Goal: Task Accomplishment & Management: Use online tool/utility

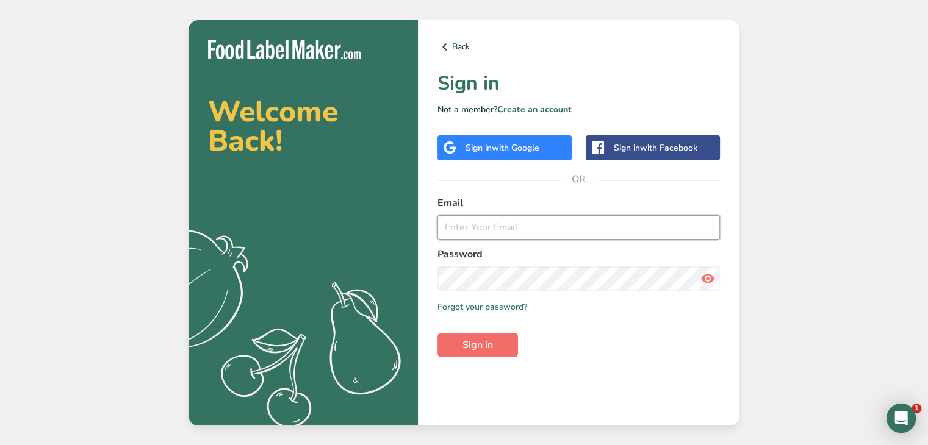
type input "[EMAIL_ADDRESS][DOMAIN_NAME]"
click at [467, 347] on span "Sign in" at bounding box center [478, 345] width 31 height 15
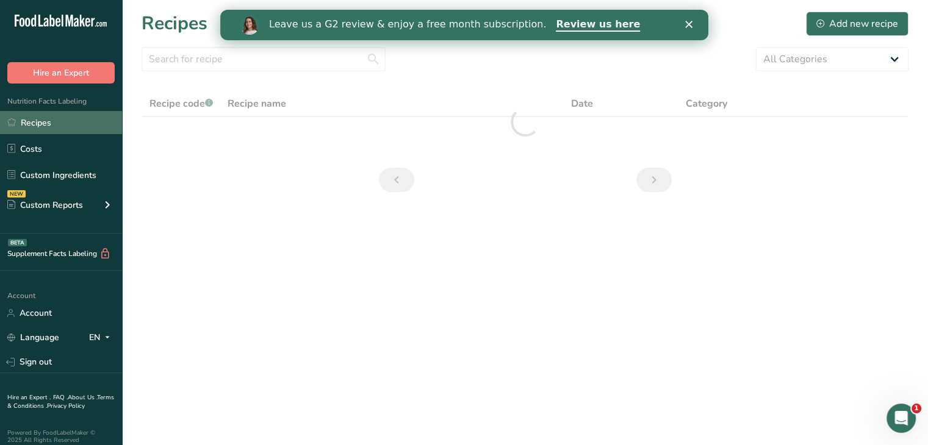
click at [49, 131] on link "Recipes" at bounding box center [61, 122] width 122 height 23
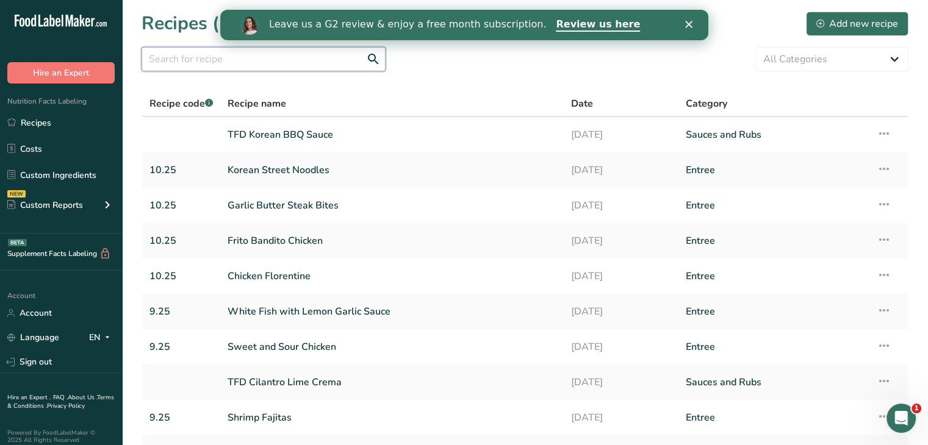
click at [294, 59] on input "text" at bounding box center [264, 59] width 244 height 24
type input "9.25"
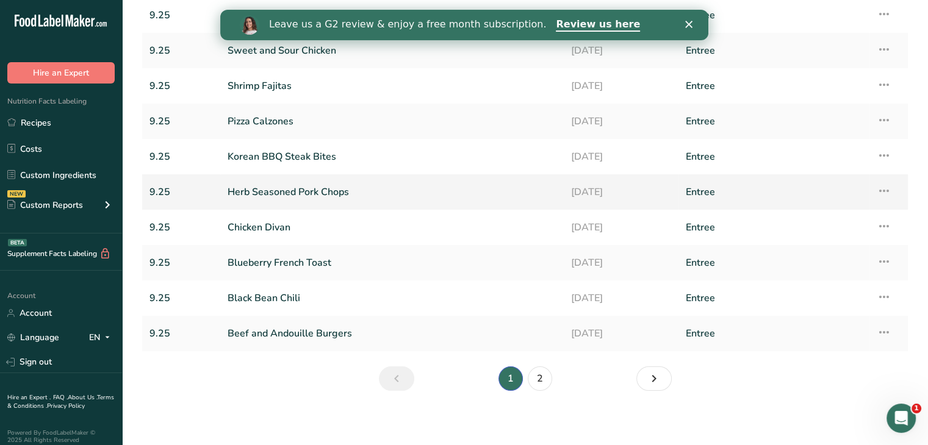
scroll to position [118, 0]
click at [656, 382] on icon "Next page" at bounding box center [654, 381] width 15 height 22
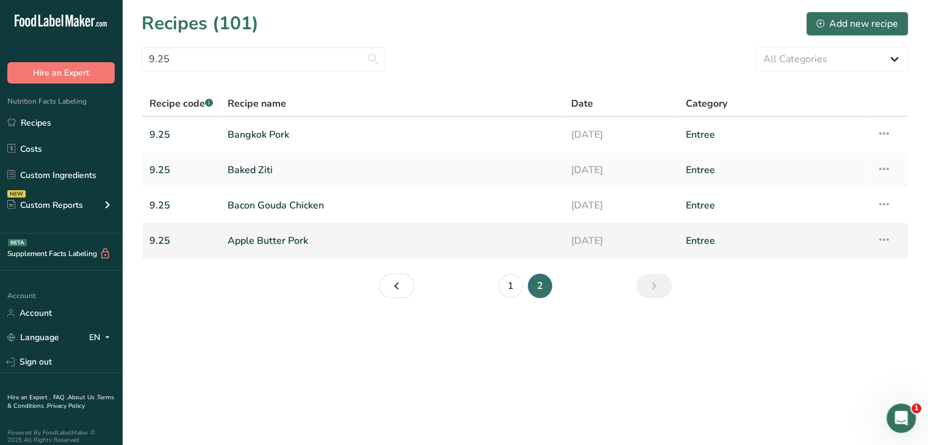
click at [325, 248] on link "Apple Butter Pork" at bounding box center [392, 241] width 329 height 26
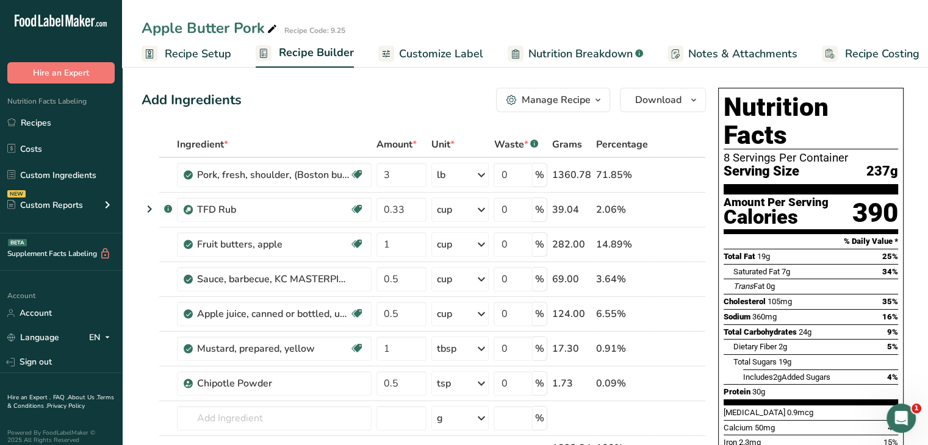
click at [588, 46] on span "Nutrition Breakdown" at bounding box center [580, 54] width 104 height 16
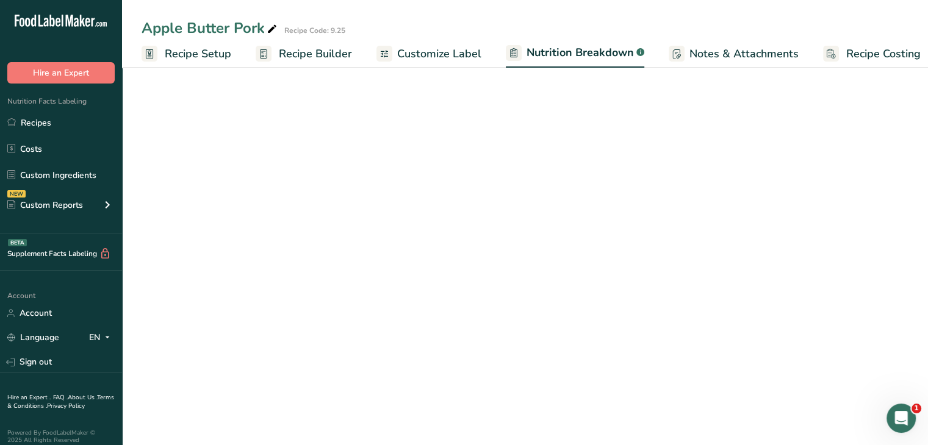
scroll to position [0, 12]
select select "Calories"
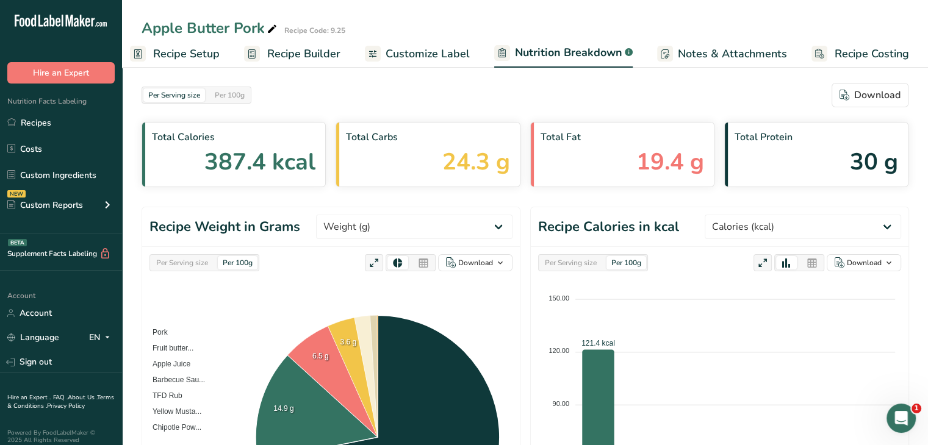
click at [423, 54] on span "Customize Label" at bounding box center [428, 54] width 84 height 16
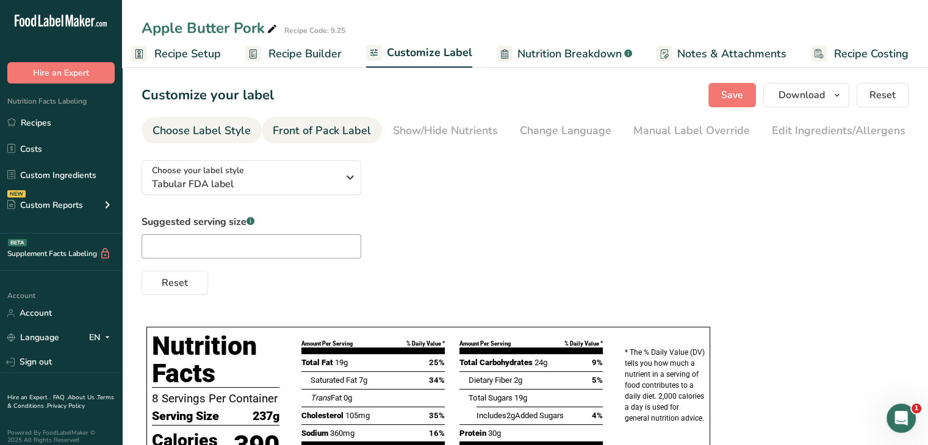
click at [348, 124] on div "Front of Pack Label" at bounding box center [322, 131] width 98 height 16
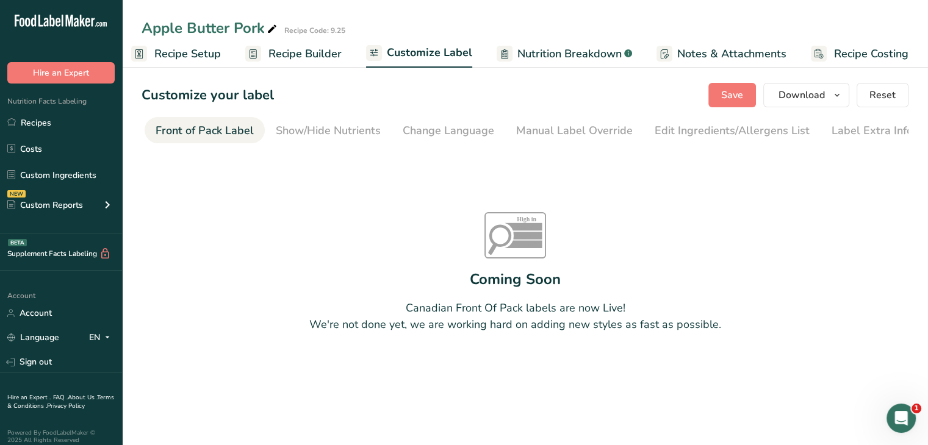
scroll to position [0, 118]
click at [295, 59] on span "Recipe Builder" at bounding box center [304, 54] width 73 height 16
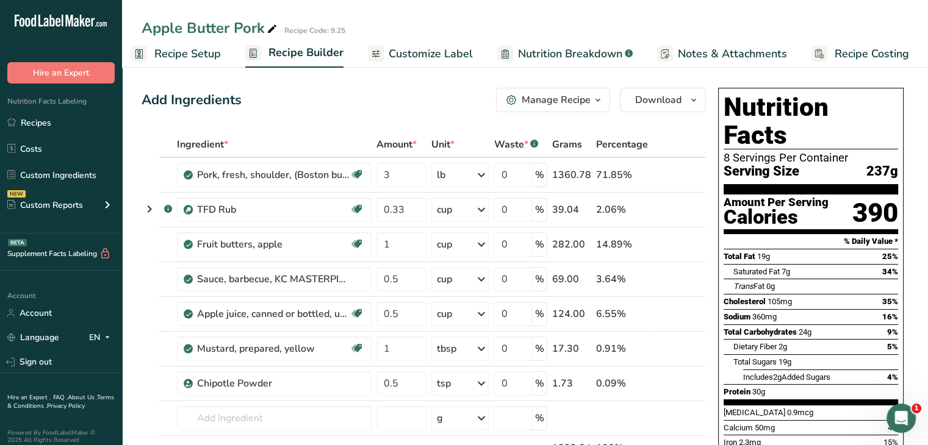
click at [409, 52] on span "Customize Label" at bounding box center [431, 54] width 84 height 16
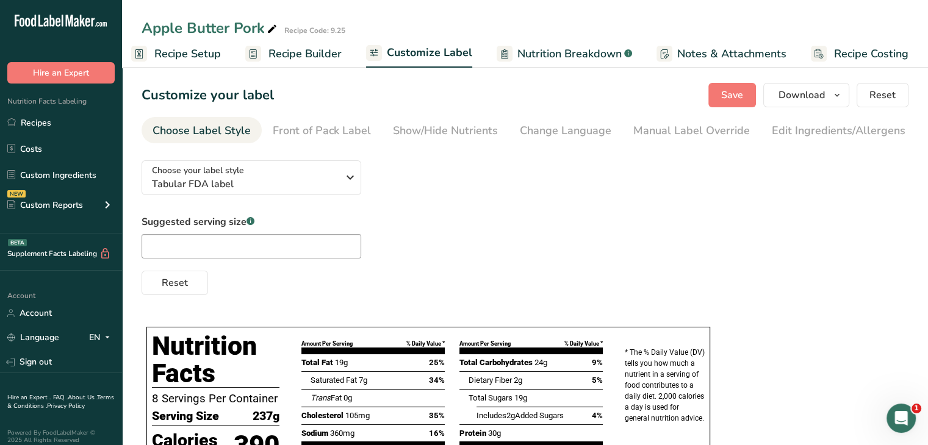
scroll to position [0, 120]
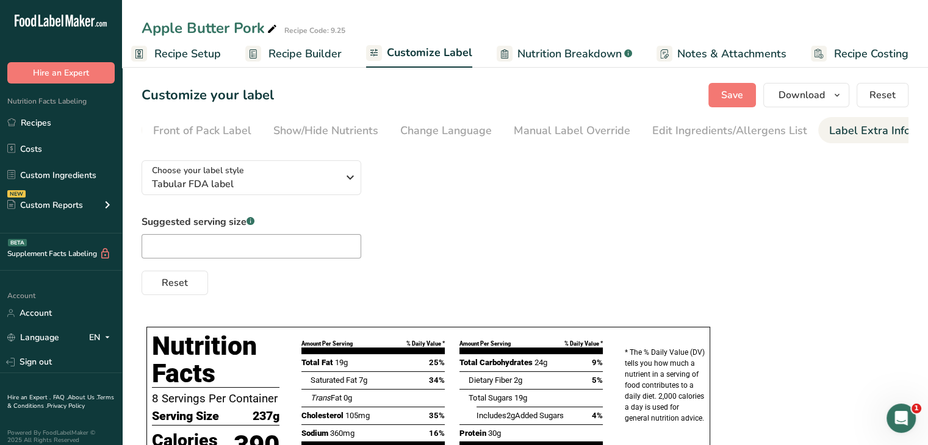
click at [845, 126] on div "Label Extra Info" at bounding box center [869, 131] width 81 height 16
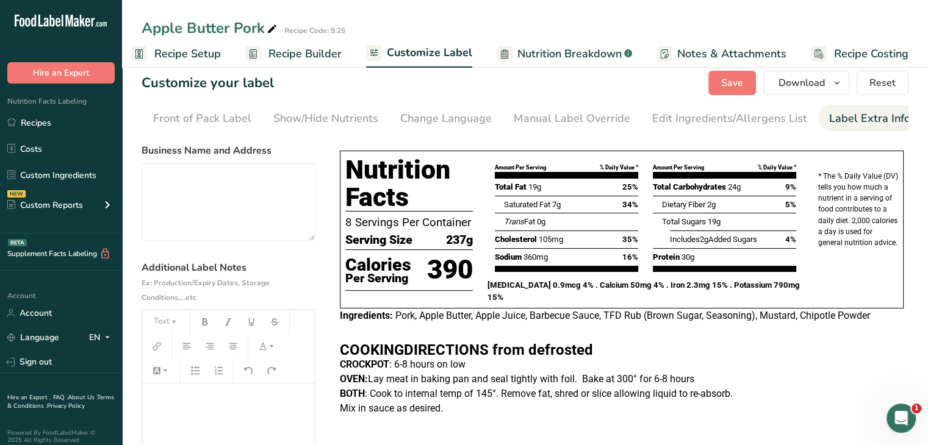
scroll to position [155, 0]
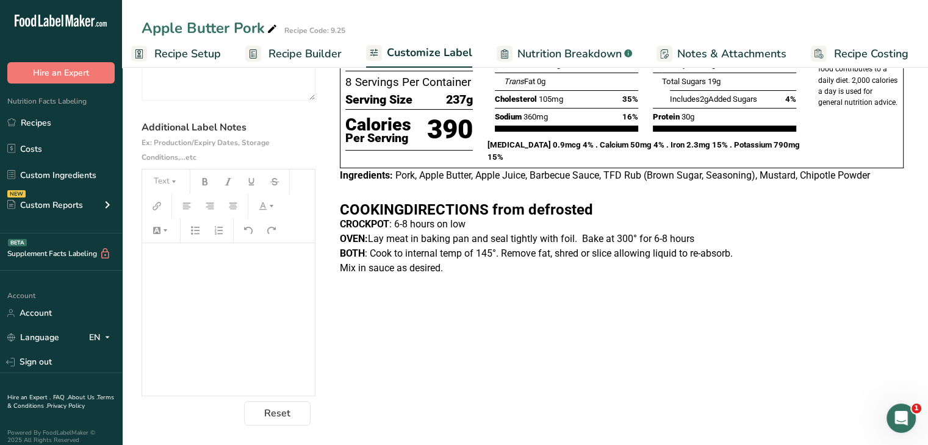
click at [233, 267] on h2 "﻿" at bounding box center [228, 263] width 160 height 15
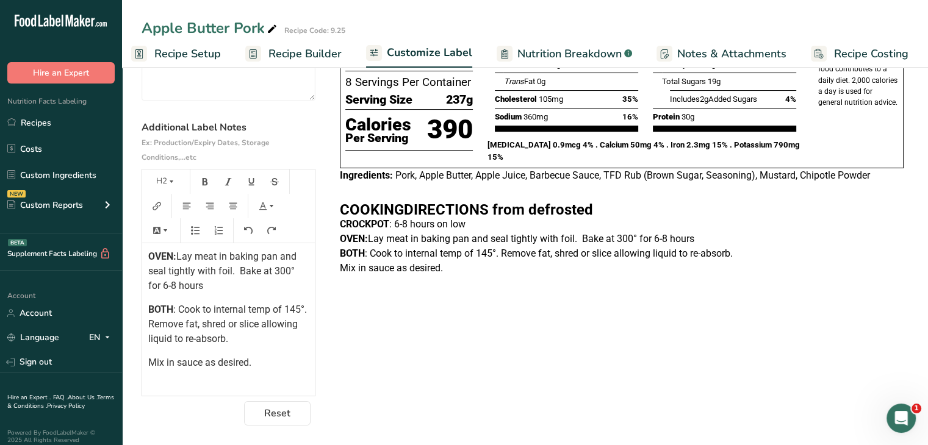
scroll to position [240, 0]
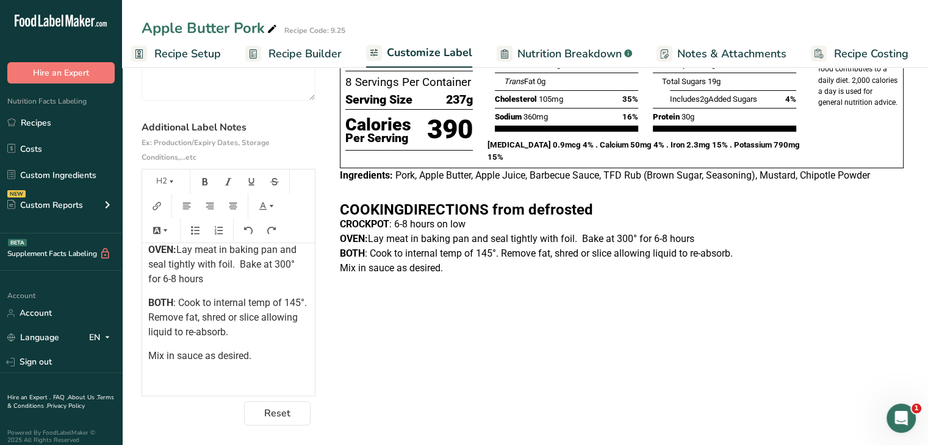
click at [192, 345] on div "﻿ ﻿ ﻿ ﻿ ﻿ ﻿ COOKING DIRECTIONS from defrosted CROCKPOT : 6-8 hours on low OVEN:…" at bounding box center [228, 196] width 173 height 384
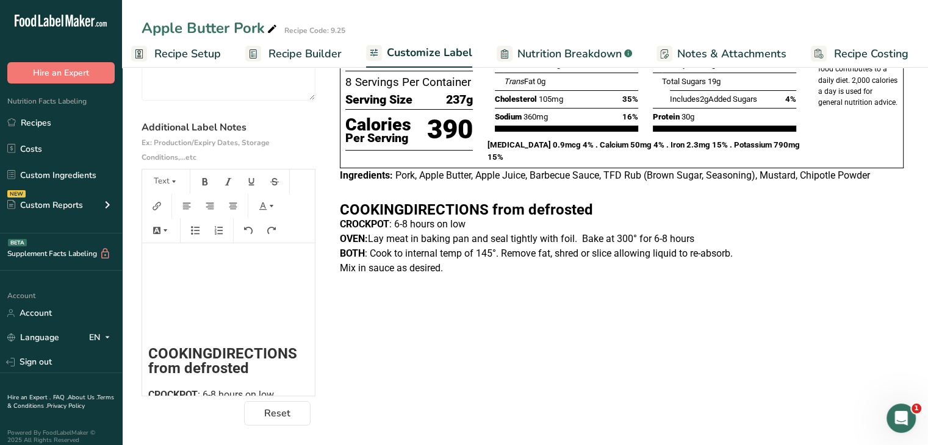
scroll to position [164, 0]
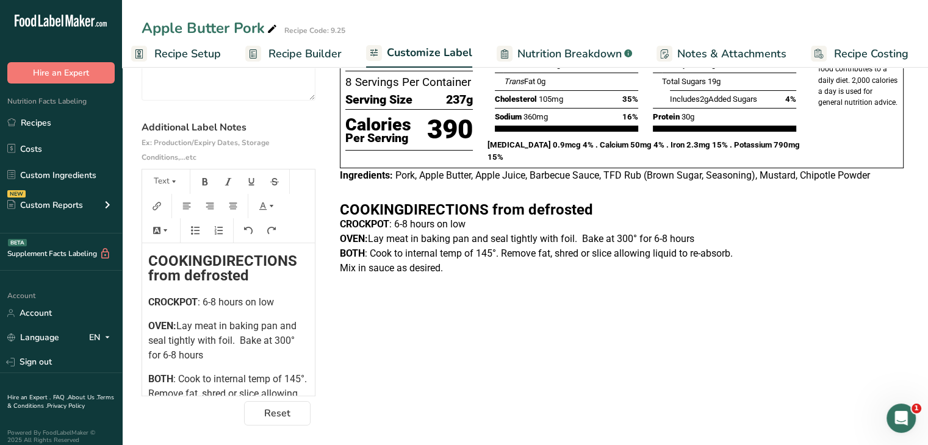
click at [168, 297] on span "CROCKPOT" at bounding box center [172, 303] width 49 height 12
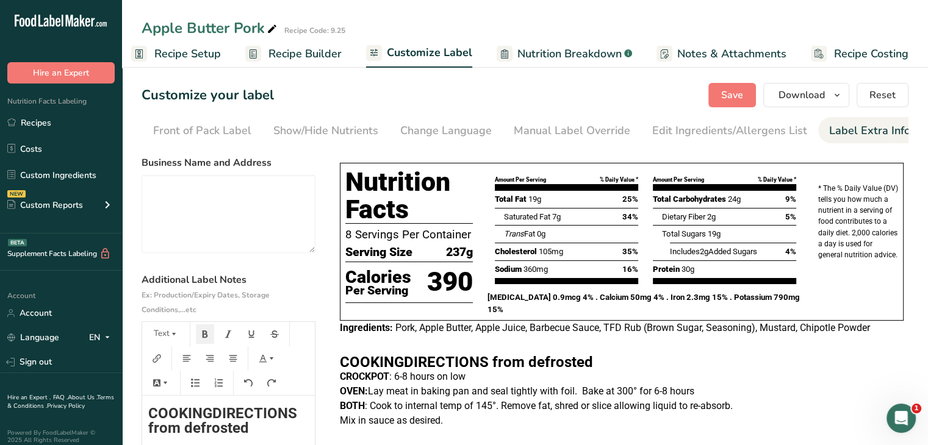
scroll to position [5, 0]
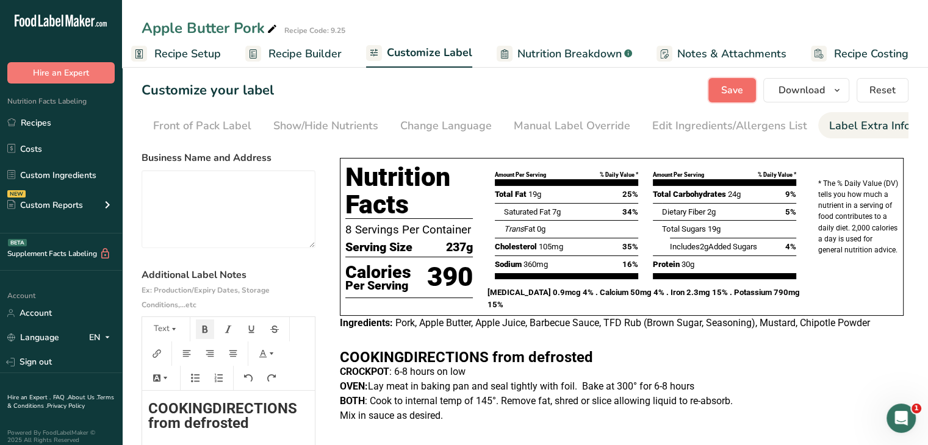
click at [740, 90] on span "Save" at bounding box center [732, 90] width 22 height 15
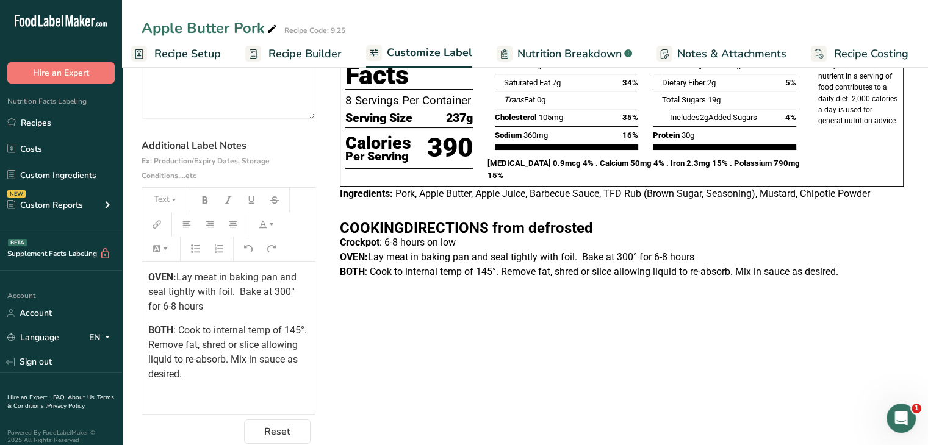
scroll to position [133, 0]
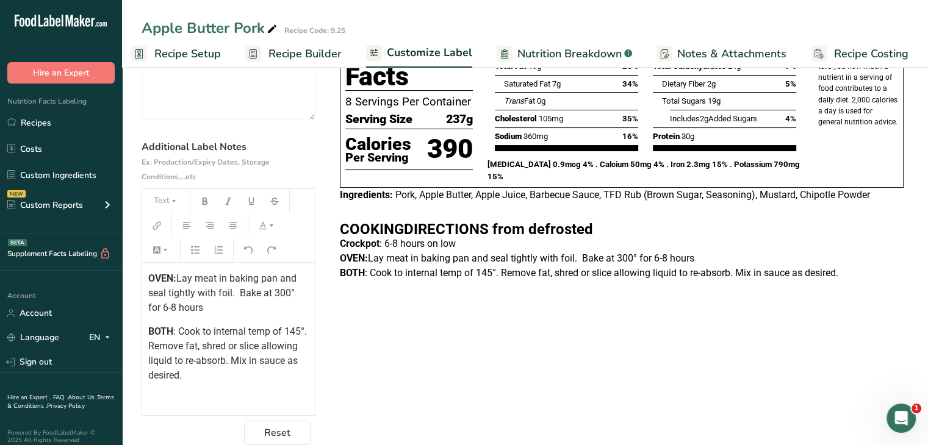
click at [239, 296] on span "Lay meat in baking pan and seal tightly with foil. Bake at 300° for 6-8 hours" at bounding box center [223, 293] width 151 height 41
click at [212, 308] on p "OVEN: Lay meat in baking pan and seal tightly with foil. Bake at 300° for 6-8 h…" at bounding box center [228, 294] width 160 height 44
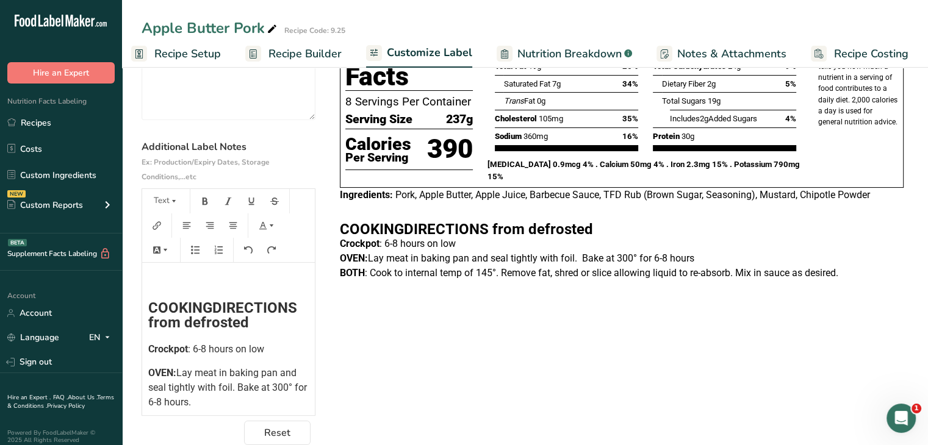
scroll to position [134, 0]
click at [281, 358] on p "Crockpot : 6-8 hours on low" at bounding box center [228, 351] width 160 height 15
click at [165, 357] on span "Crockpot" at bounding box center [168, 351] width 40 height 12
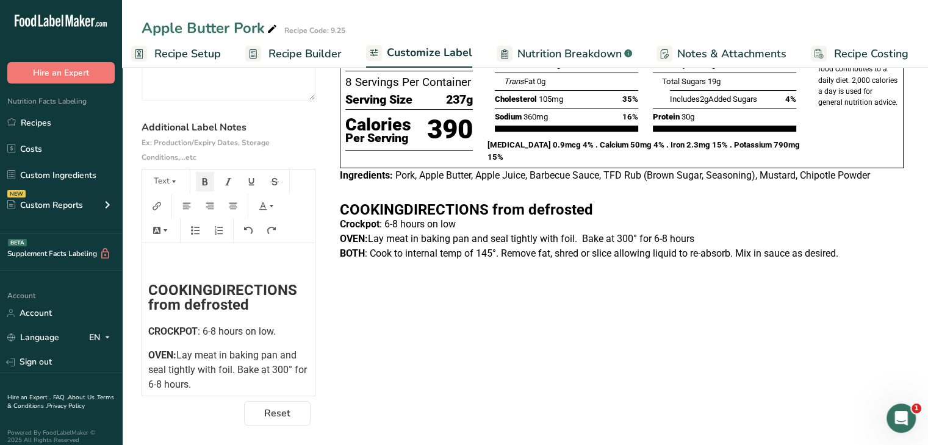
scroll to position [0, 0]
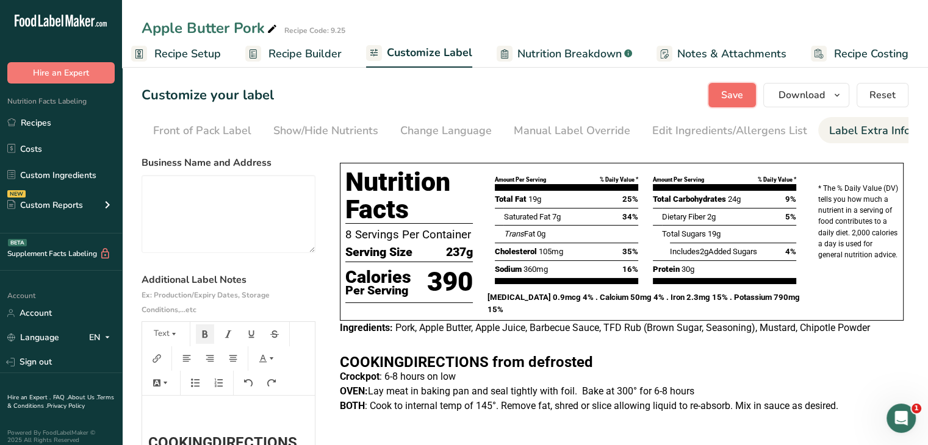
click at [740, 88] on span "Save" at bounding box center [732, 95] width 22 height 15
click at [65, 123] on link "Recipes" at bounding box center [61, 122] width 122 height 23
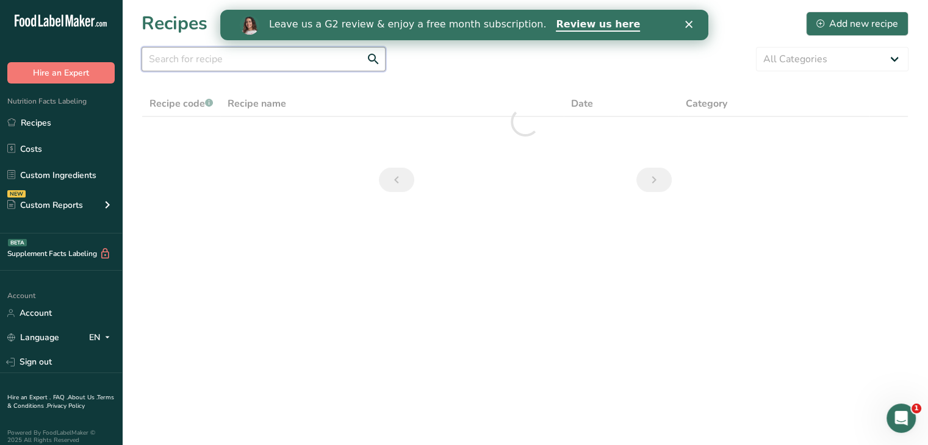
click at [288, 59] on input "text" at bounding box center [264, 59] width 244 height 24
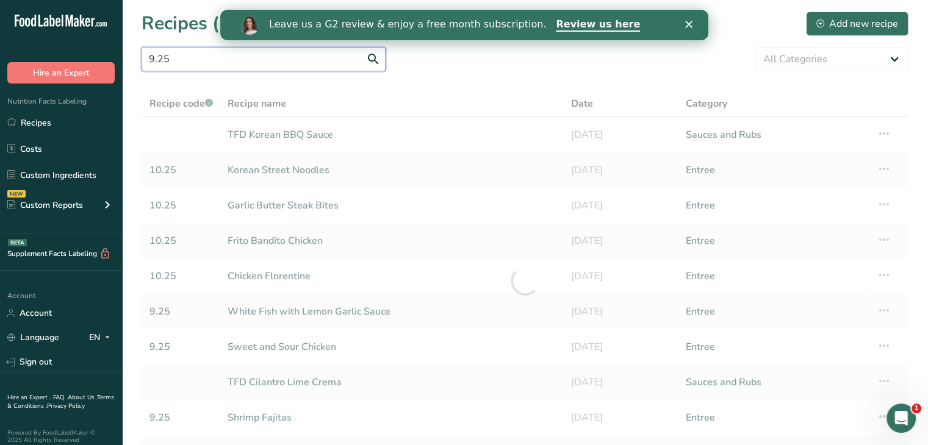
type input "9.25"
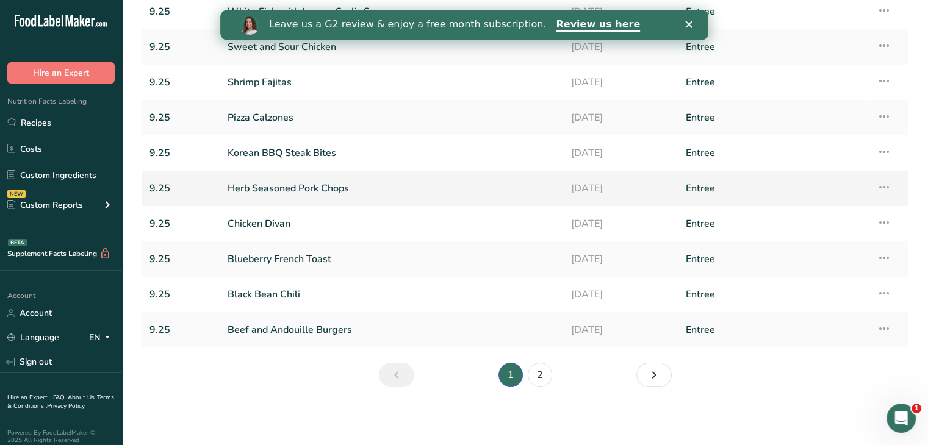
scroll to position [123, 0]
click at [546, 379] on link "2" at bounding box center [540, 376] width 24 height 24
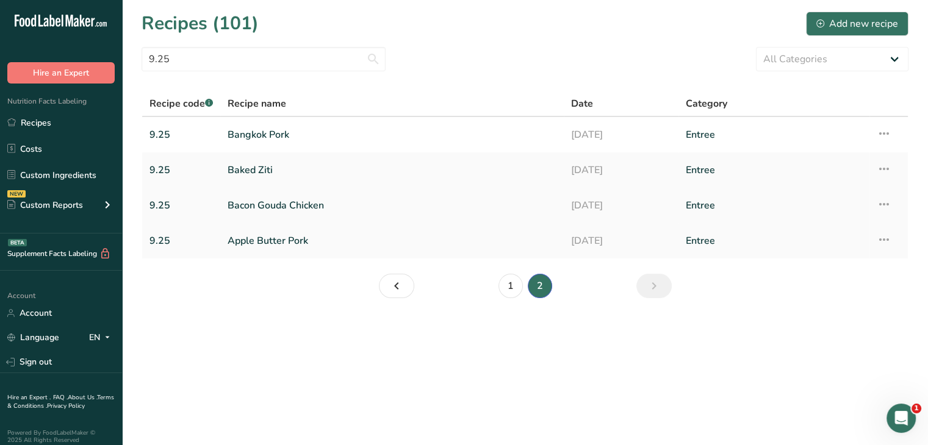
click at [320, 215] on link "Bacon Gouda Chicken" at bounding box center [392, 206] width 329 height 26
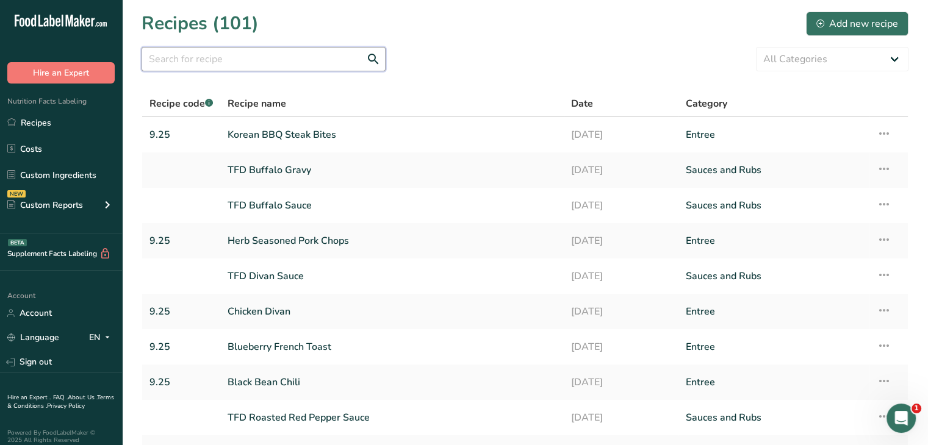
click at [261, 67] on input "text" at bounding box center [264, 59] width 244 height 24
type input "baked ziti"
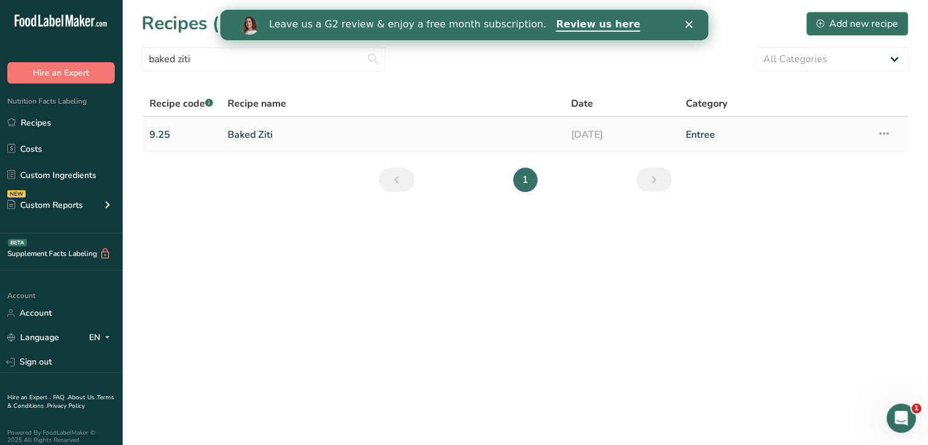
click at [271, 128] on link "Baked Ziti" at bounding box center [392, 135] width 329 height 26
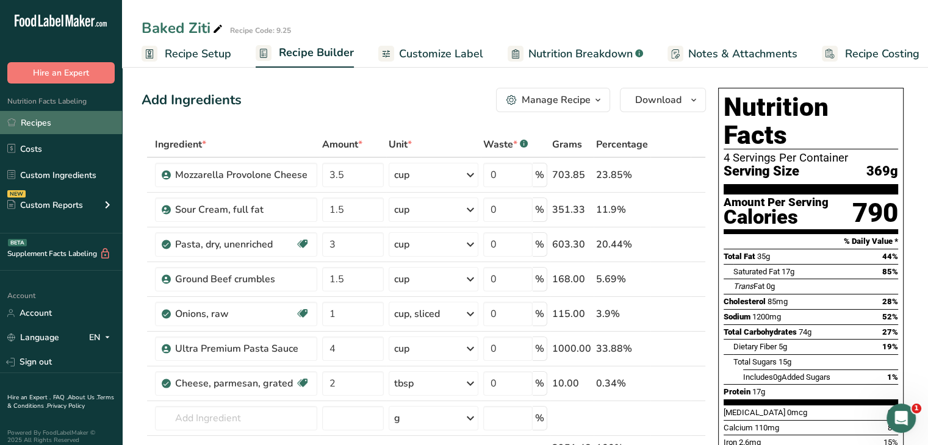
click at [73, 134] on link "Recipes" at bounding box center [61, 122] width 122 height 23
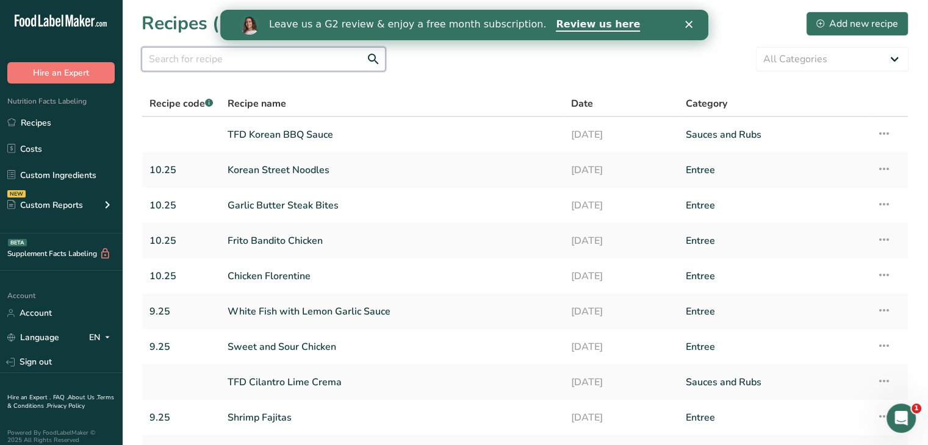
drag, startPoint x: 358, startPoint y: 68, endPoint x: 368, endPoint y: 72, distance: 10.7
click at [358, 68] on input "text" at bounding box center [264, 59] width 244 height 24
click at [685, 27] on icon "Close" at bounding box center [688, 24] width 7 height 7
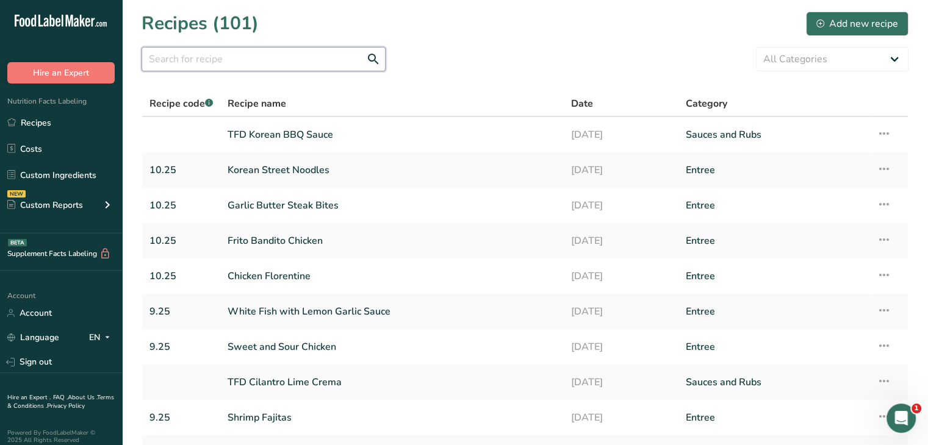
click at [287, 56] on input "text" at bounding box center [264, 59] width 244 height 24
type input "[GEOGRAPHIC_DATA]"
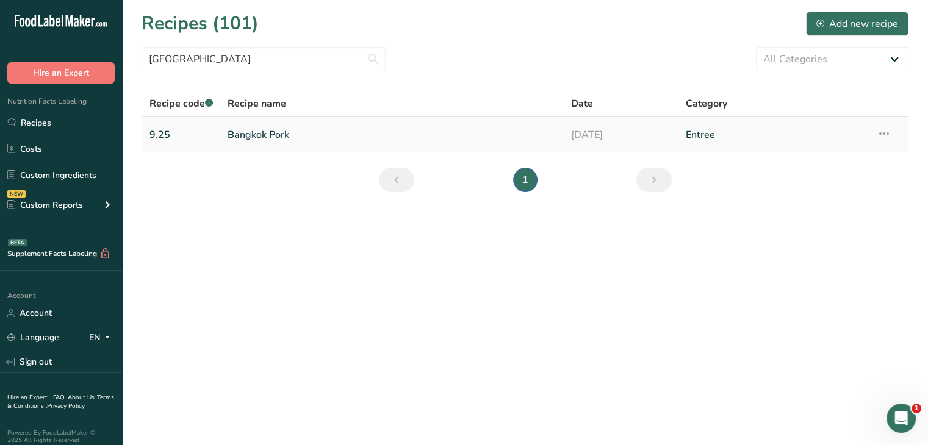
click at [295, 134] on link "Bangkok Pork" at bounding box center [392, 135] width 329 height 26
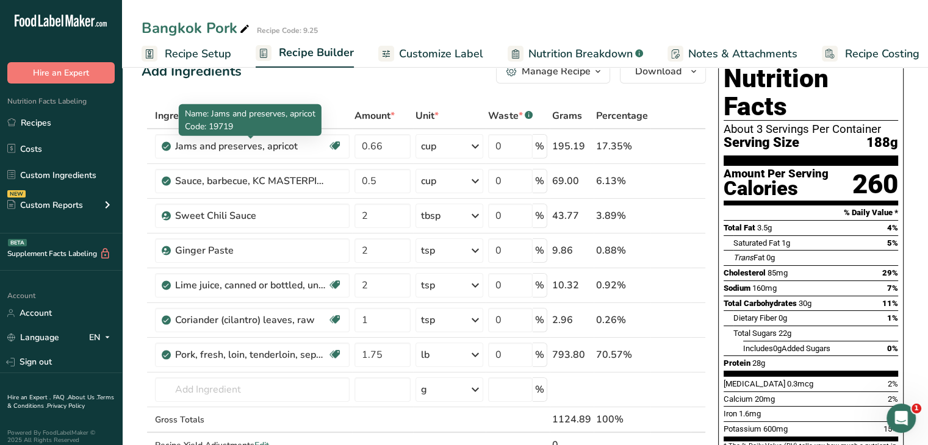
scroll to position [29, 0]
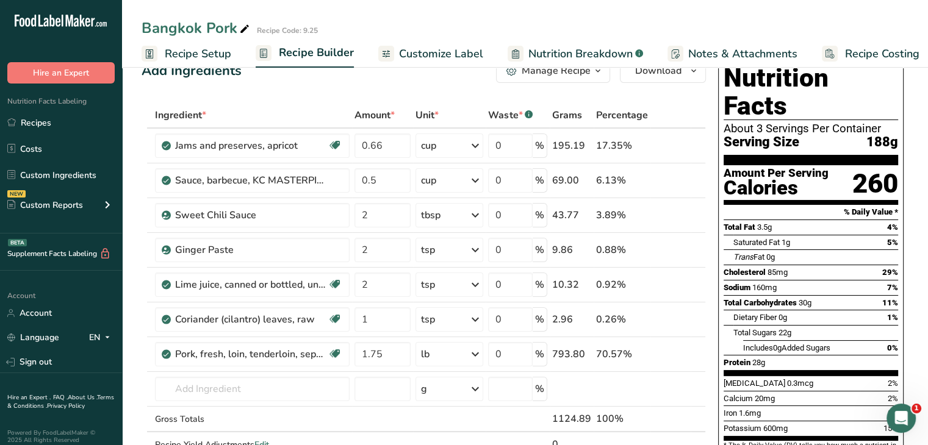
click at [206, 54] on span "Recipe Setup" at bounding box center [198, 54] width 67 height 16
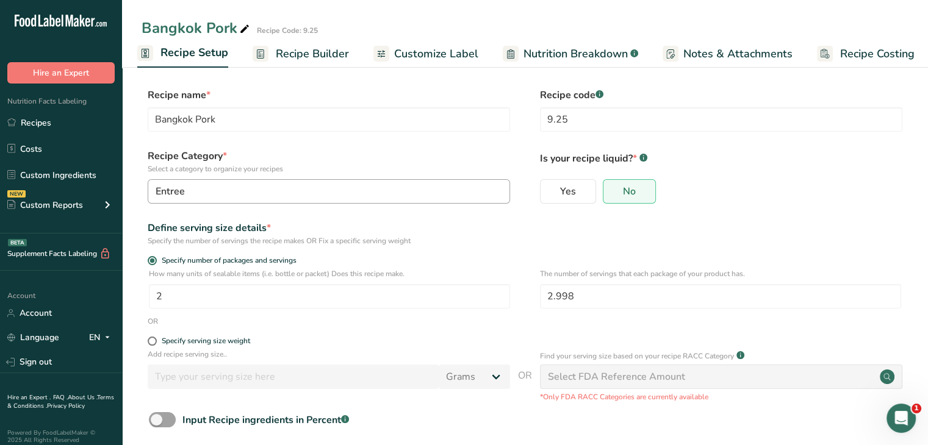
scroll to position [61, 0]
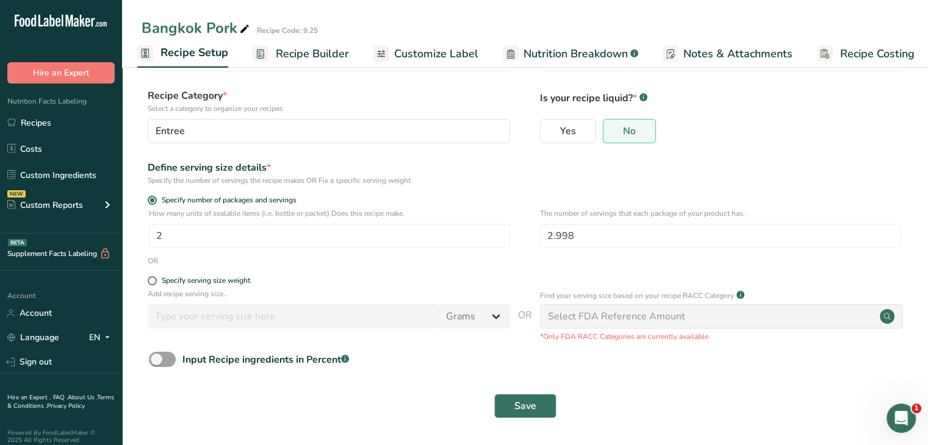
click at [298, 58] on span "Recipe Builder" at bounding box center [312, 54] width 73 height 16
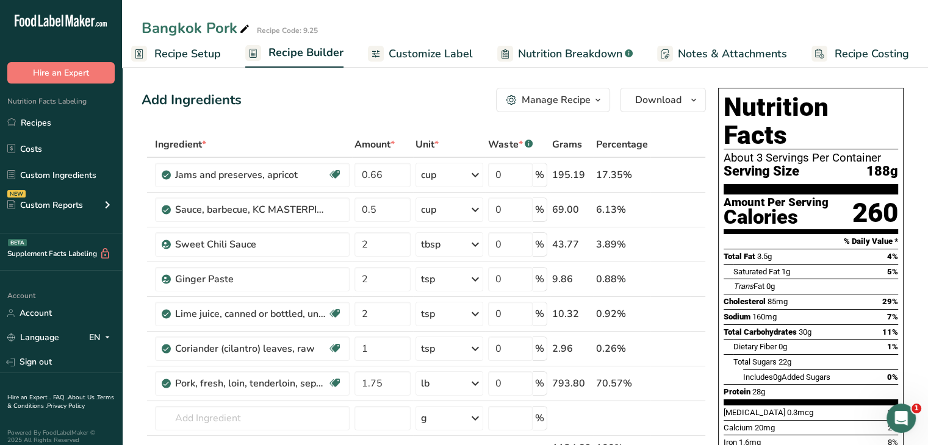
click at [428, 53] on span "Customize Label" at bounding box center [431, 54] width 84 height 16
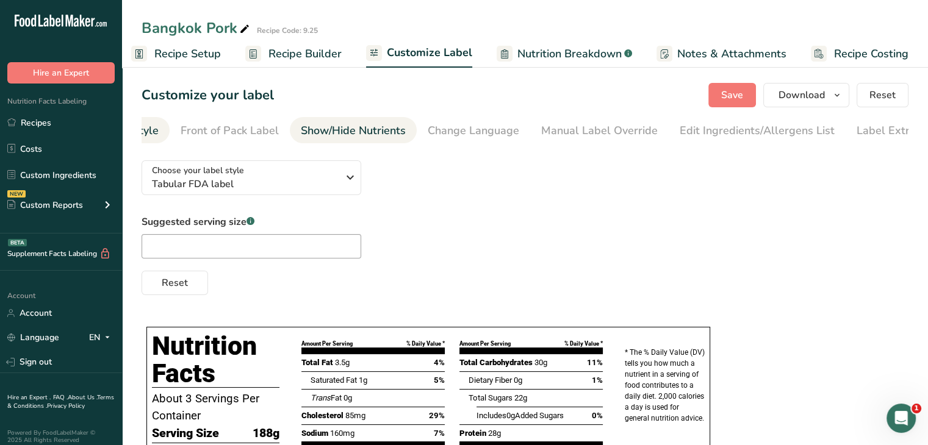
scroll to position [0, 120]
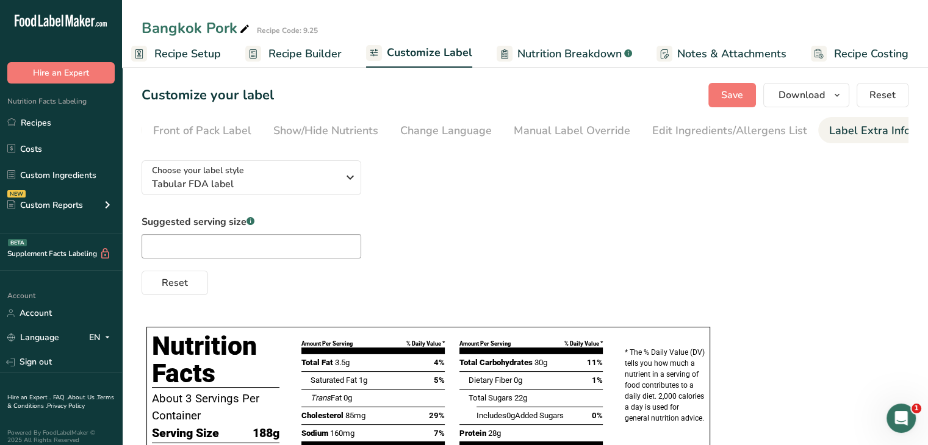
click at [875, 123] on div "Label Extra Info" at bounding box center [869, 131] width 81 height 16
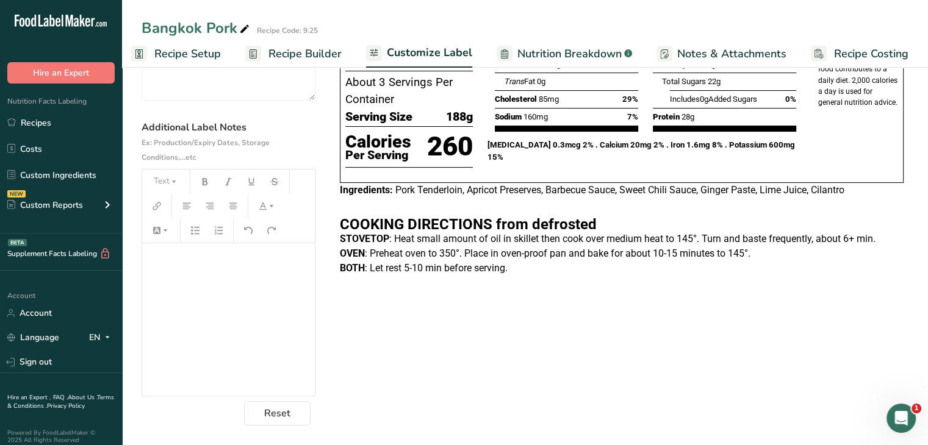
scroll to position [0, 0]
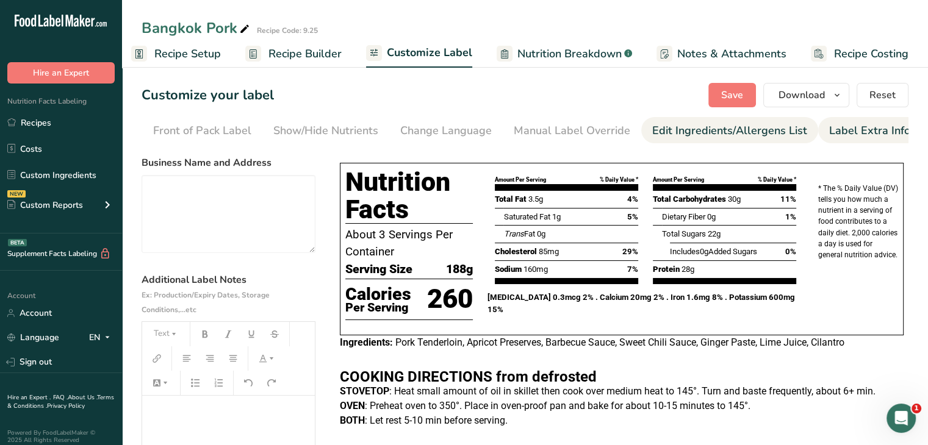
click at [691, 132] on div "Edit Ingredients/Allergens List" at bounding box center [729, 131] width 155 height 16
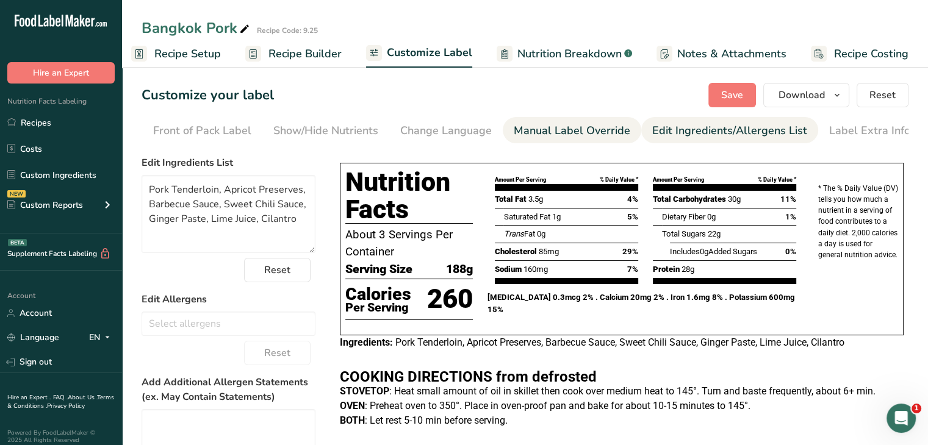
click at [577, 137] on div "Manual Label Override" at bounding box center [572, 131] width 117 height 16
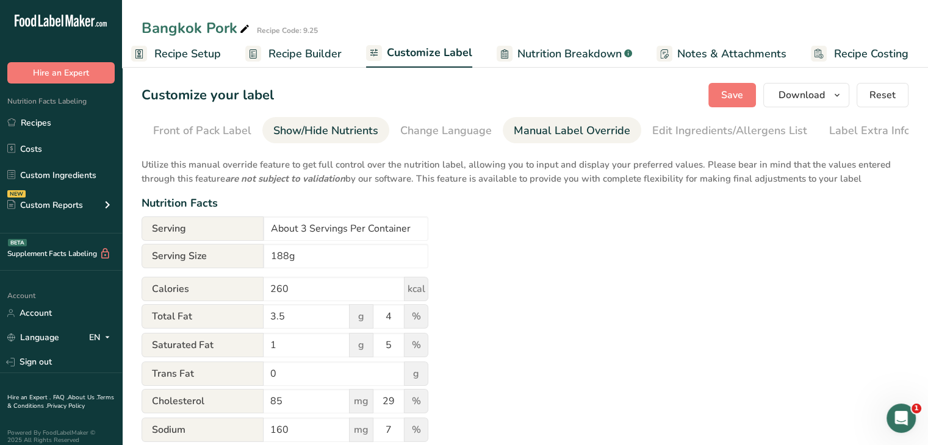
click at [316, 137] on div "Show/Hide Nutrients" at bounding box center [325, 131] width 105 height 16
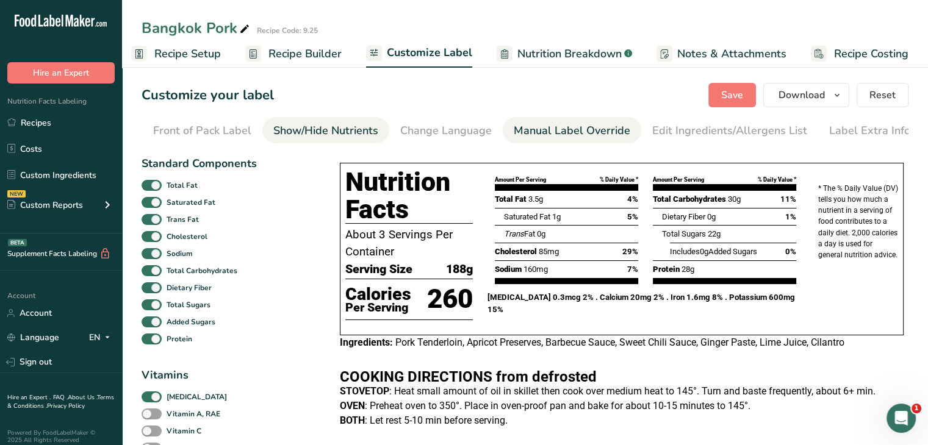
click at [530, 129] on div "Manual Label Override" at bounding box center [572, 131] width 117 height 16
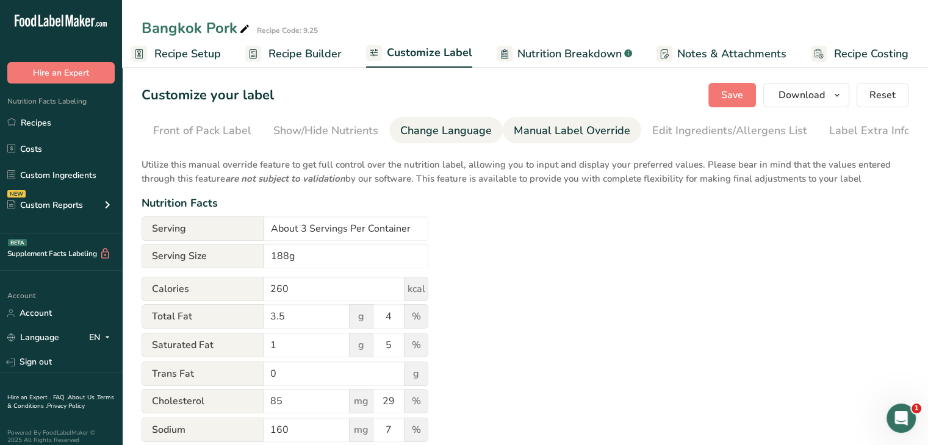
click at [424, 128] on div "Change Language" at bounding box center [446, 131] width 92 height 16
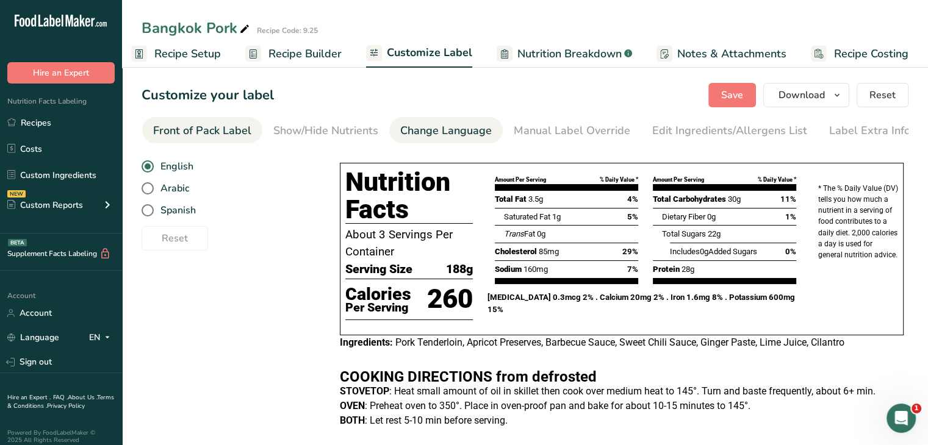
click at [217, 140] on link "Front of Pack Label" at bounding box center [202, 130] width 98 height 27
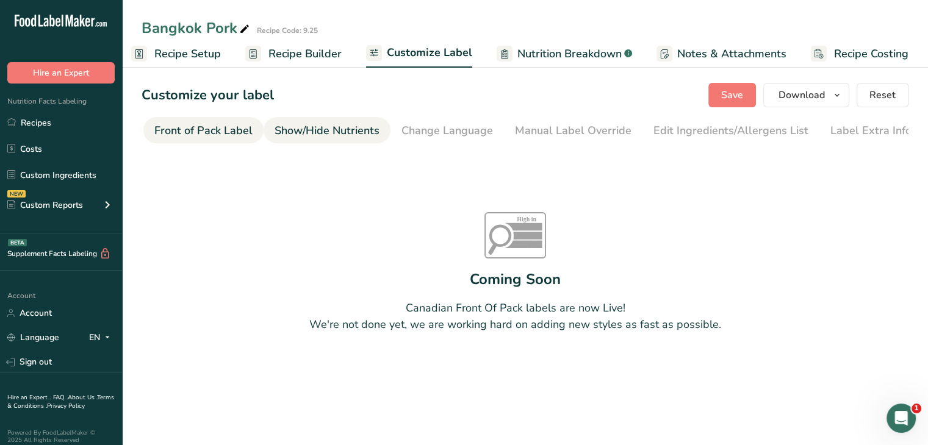
click at [300, 128] on div "Show/Hide Nutrients" at bounding box center [327, 131] width 105 height 16
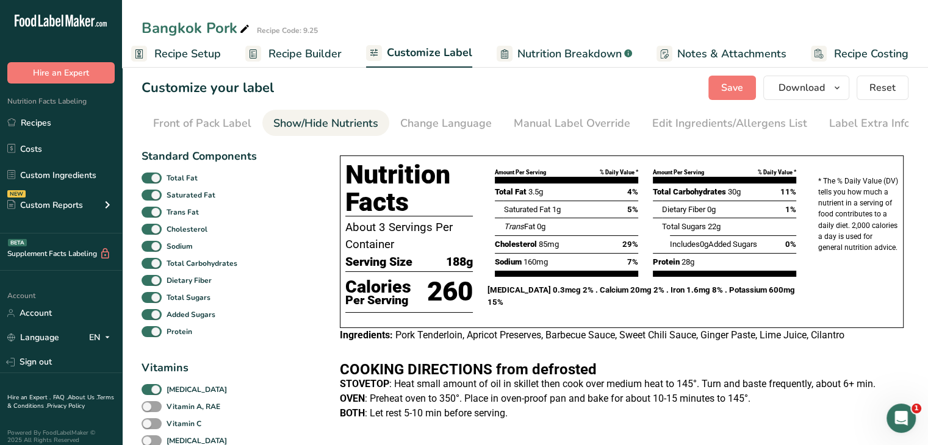
scroll to position [1, 0]
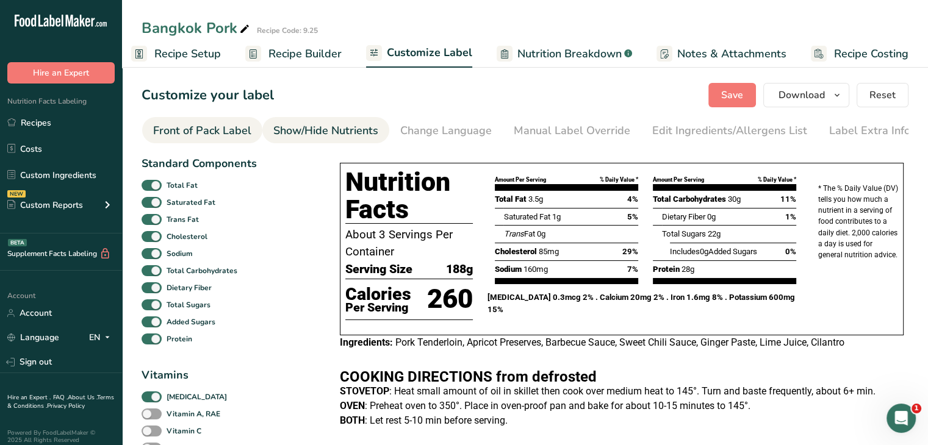
click at [200, 124] on div "Front of Pack Label" at bounding box center [202, 131] width 98 height 16
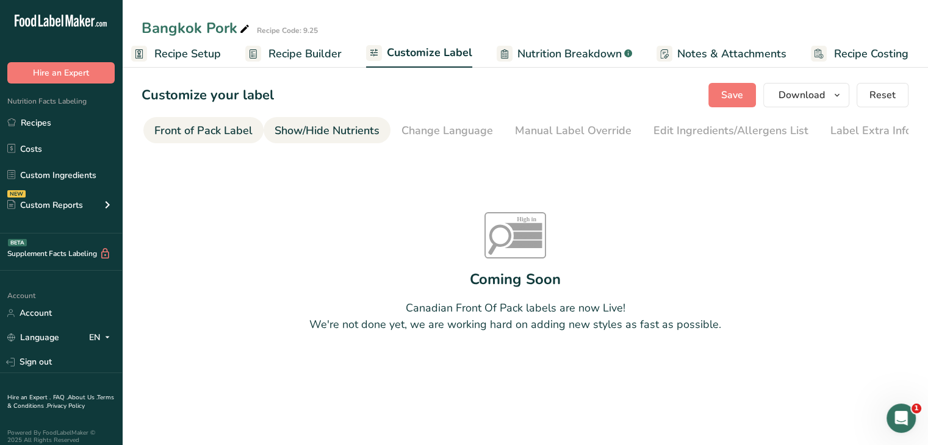
click at [296, 132] on div "Show/Hide Nutrients" at bounding box center [327, 131] width 105 height 16
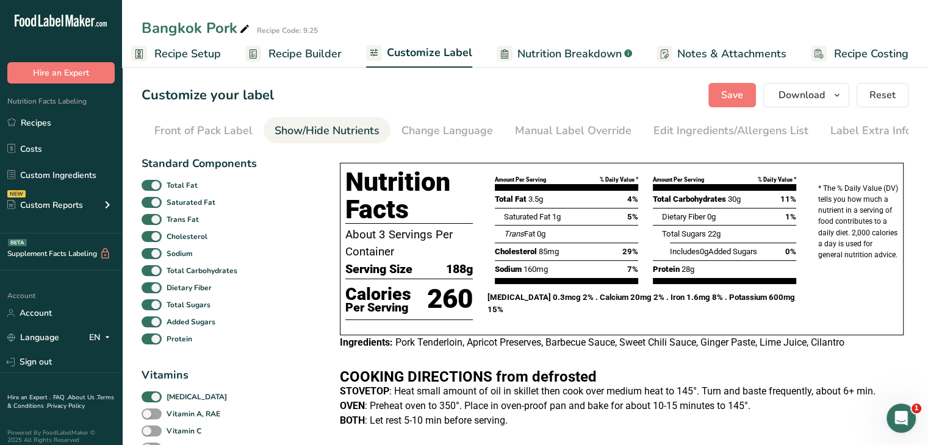
scroll to position [0, 120]
click at [307, 54] on span "Recipe Builder" at bounding box center [304, 54] width 73 height 16
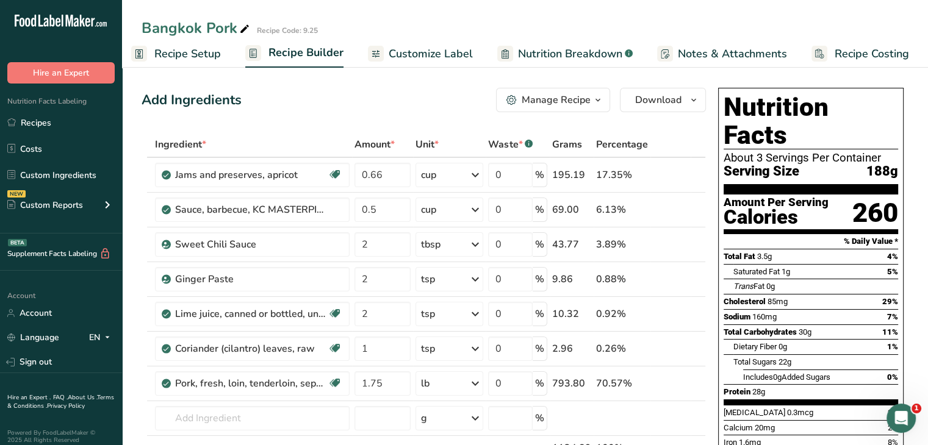
click at [189, 61] on span "Recipe Setup" at bounding box center [187, 54] width 67 height 16
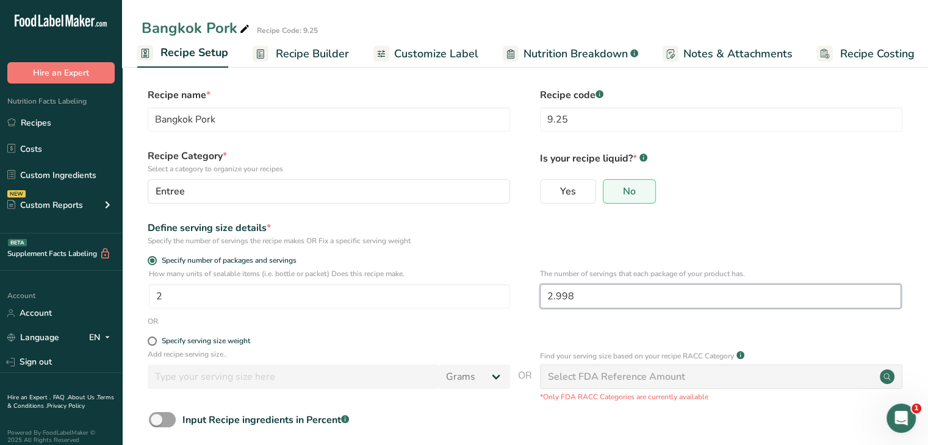
drag, startPoint x: 604, startPoint y: 290, endPoint x: 517, endPoint y: 306, distance: 88.1
click at [517, 306] on div "How many units of sealable items (i.e. bottle or packet) Does this recipe make.…" at bounding box center [525, 292] width 767 height 48
type input "3"
click at [741, 201] on div "Yes No" at bounding box center [721, 195] width 362 height 32
click at [317, 56] on span "Recipe Builder" at bounding box center [312, 54] width 73 height 16
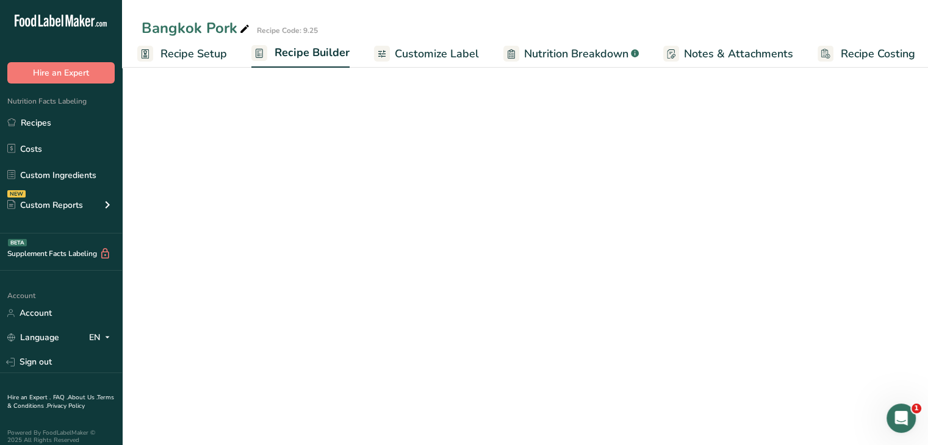
scroll to position [0, 10]
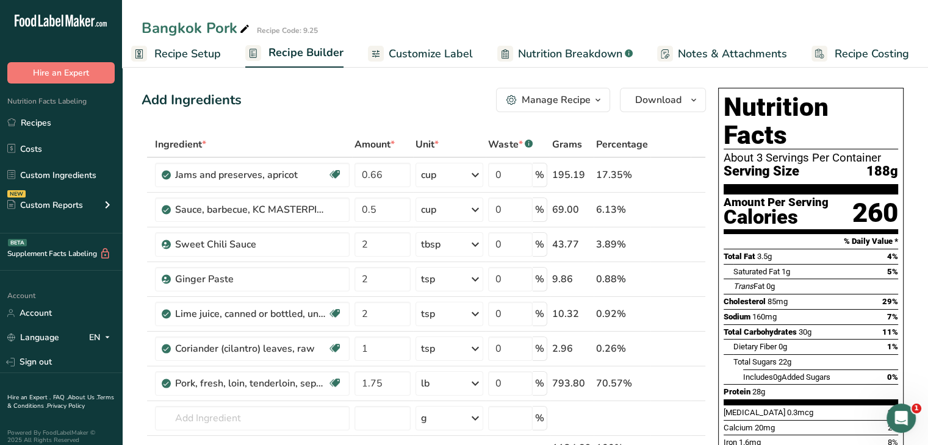
click at [404, 49] on span "Customize Label" at bounding box center [431, 54] width 84 height 16
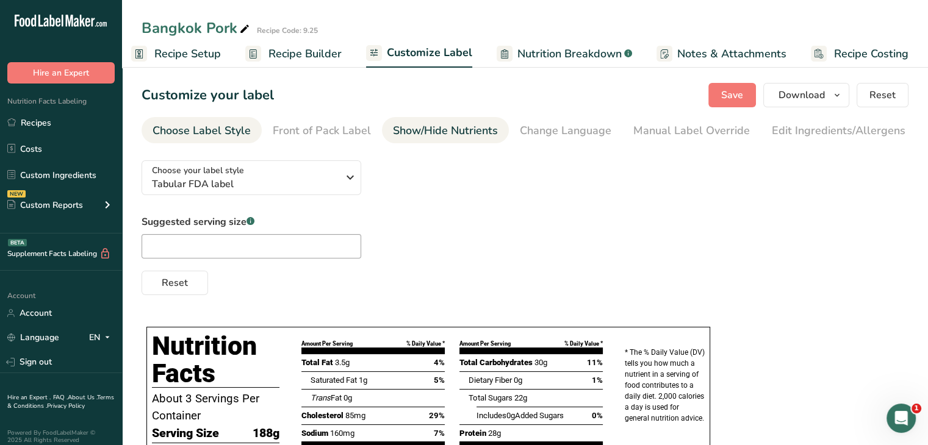
click at [452, 131] on div "Show/Hide Nutrients" at bounding box center [445, 131] width 105 height 16
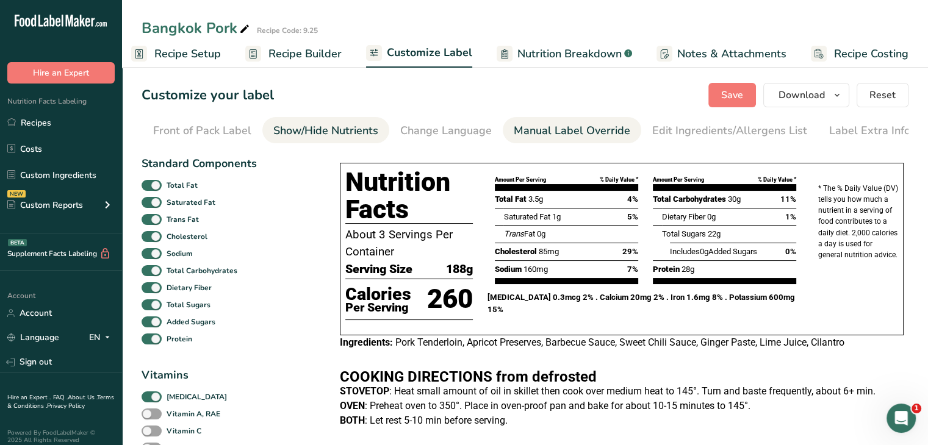
click at [549, 131] on div "Manual Label Override" at bounding box center [572, 131] width 117 height 16
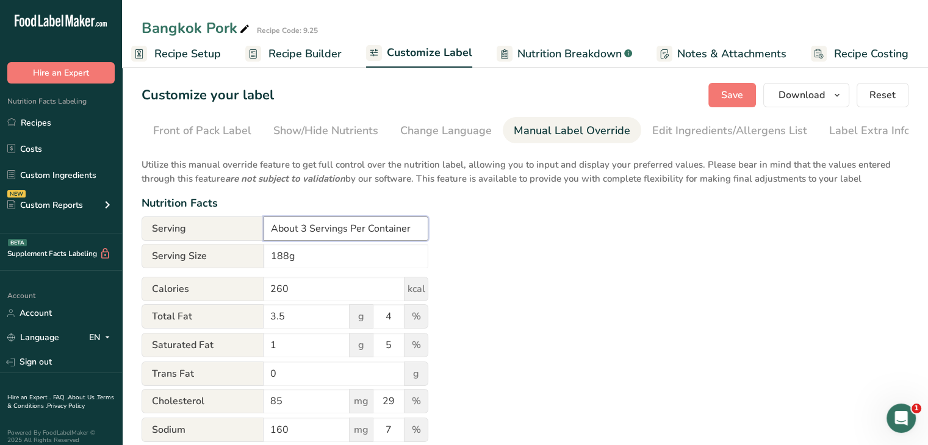
drag, startPoint x: 301, startPoint y: 231, endPoint x: 234, endPoint y: 242, distance: 67.9
click at [234, 241] on div "Serving About 3 Servings Per Container" at bounding box center [285, 229] width 287 height 24
type input "3 Servings Per Container"
click at [737, 96] on span "Save" at bounding box center [732, 95] width 22 height 15
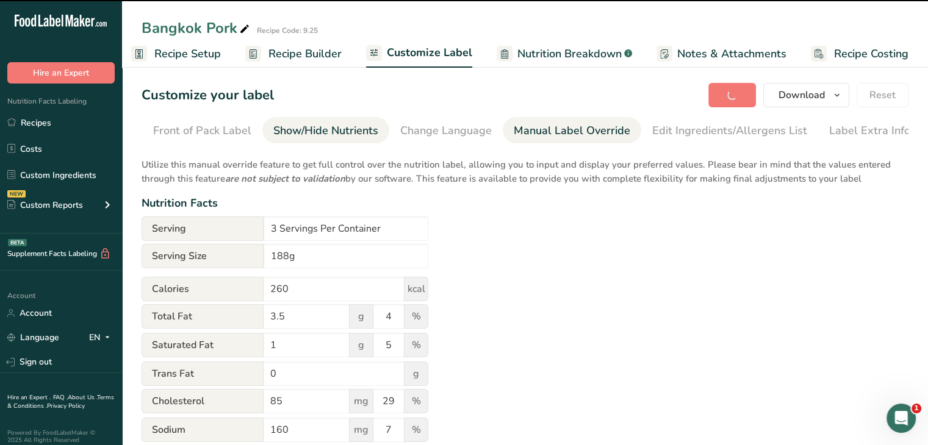
click at [323, 140] on link "Show/Hide Nutrients" at bounding box center [325, 130] width 105 height 27
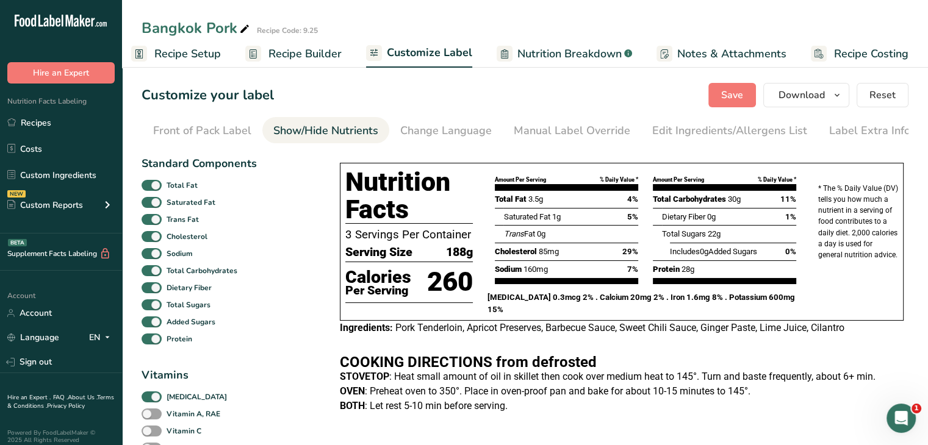
click at [298, 50] on span "Recipe Builder" at bounding box center [304, 54] width 73 height 16
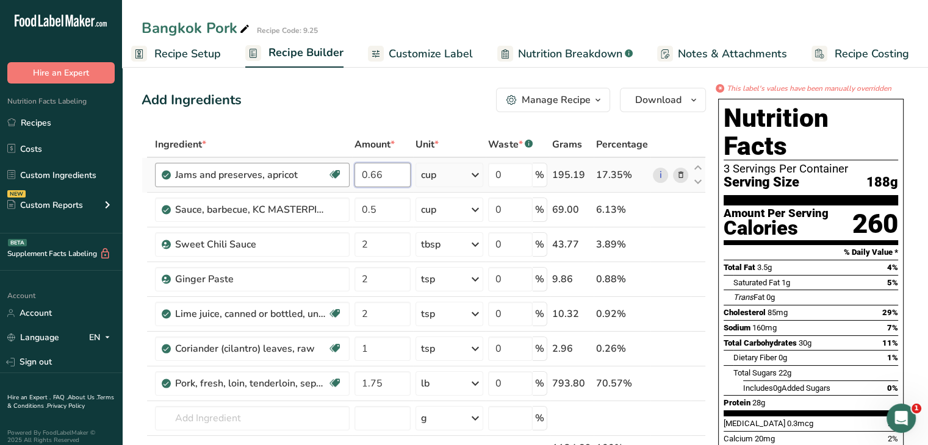
drag, startPoint x: 399, startPoint y: 175, endPoint x: 333, endPoint y: 175, distance: 66.5
click at [333, 175] on tr "Jams and preserves, apricot Dairy free Gluten free Vegan Vegetarian Soy free 0.…" at bounding box center [423, 175] width 563 height 35
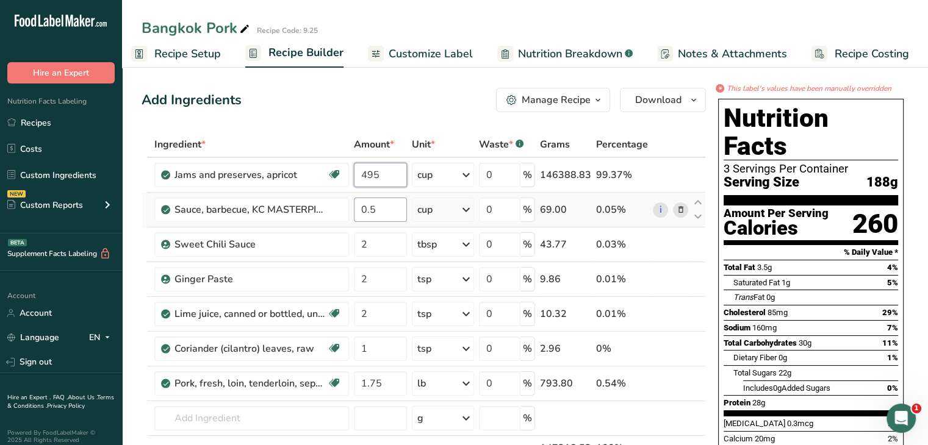
type input "495"
click at [396, 200] on div "Ingredient * Amount * Unit * Waste * .a-a{fill:#347362;}.b-a{fill:#fff;} Grams …" at bounding box center [424, 322] width 564 height 381
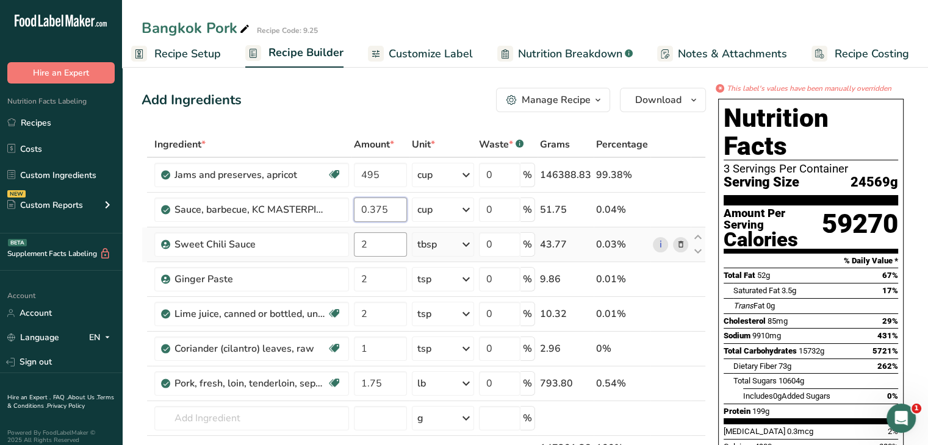
type input "0.375"
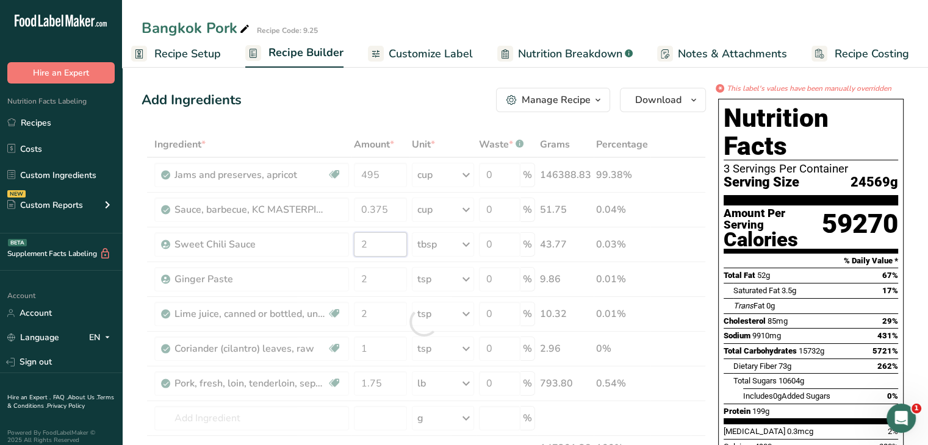
drag, startPoint x: 375, startPoint y: 242, endPoint x: 348, endPoint y: 248, distance: 26.8
click at [348, 248] on div "Ingredient * Amount * Unit * Waste * .a-a{fill:#347362;}.b-a{fill:#fff;} Grams …" at bounding box center [424, 322] width 564 height 381
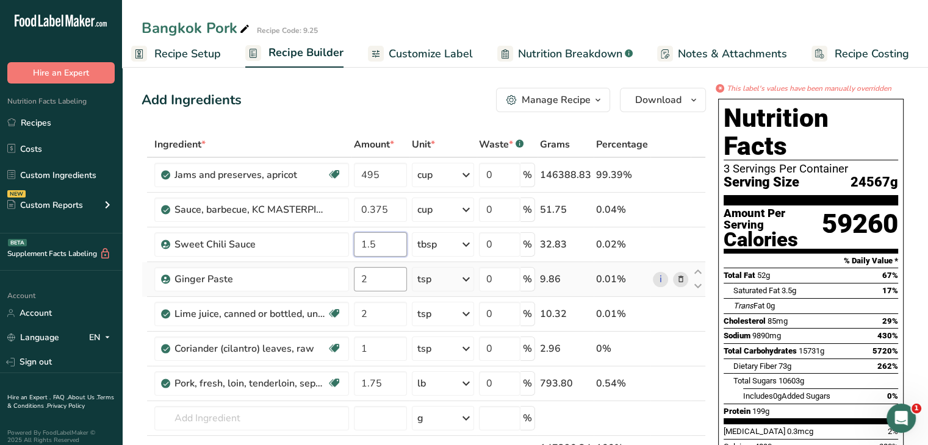
type input "1.5"
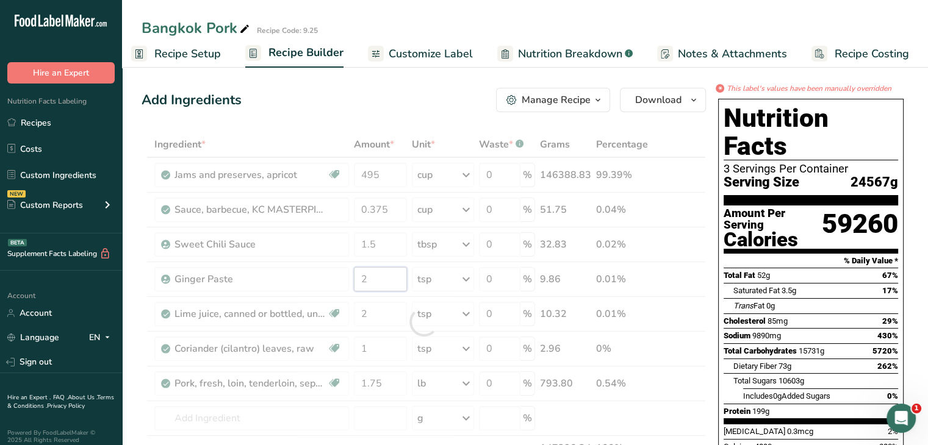
drag, startPoint x: 381, startPoint y: 272, endPoint x: 354, endPoint y: 284, distance: 29.2
click at [354, 284] on div "Ingredient * Amount * Unit * Waste * .a-a{fill:#347362;}.b-a{fill:#fff;} Grams …" at bounding box center [424, 322] width 564 height 381
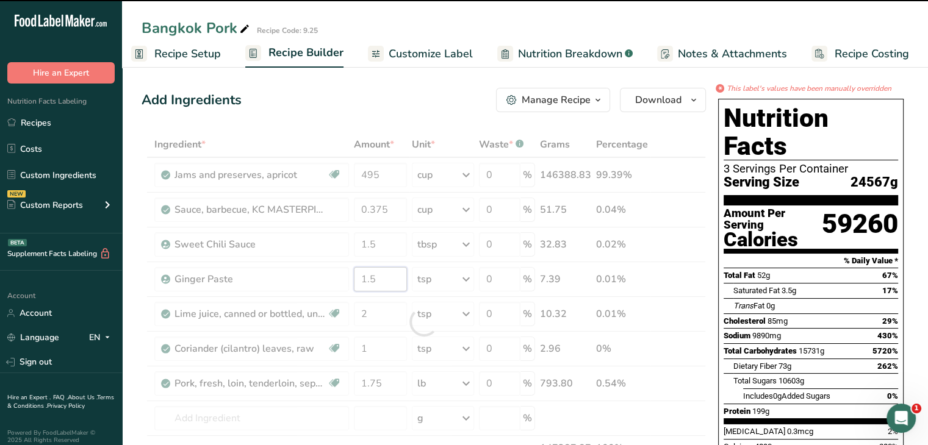
type input "2"
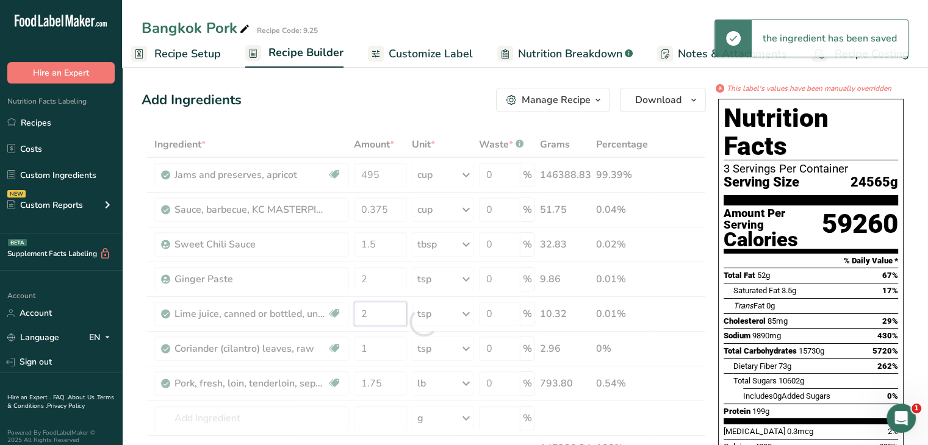
drag, startPoint x: 382, startPoint y: 318, endPoint x: 360, endPoint y: 325, distance: 23.2
click at [360, 325] on div "Ingredient * Amount * Unit * Waste * .a-a{fill:#347362;}.b-a{fill:#fff;} Grams …" at bounding box center [424, 322] width 564 height 381
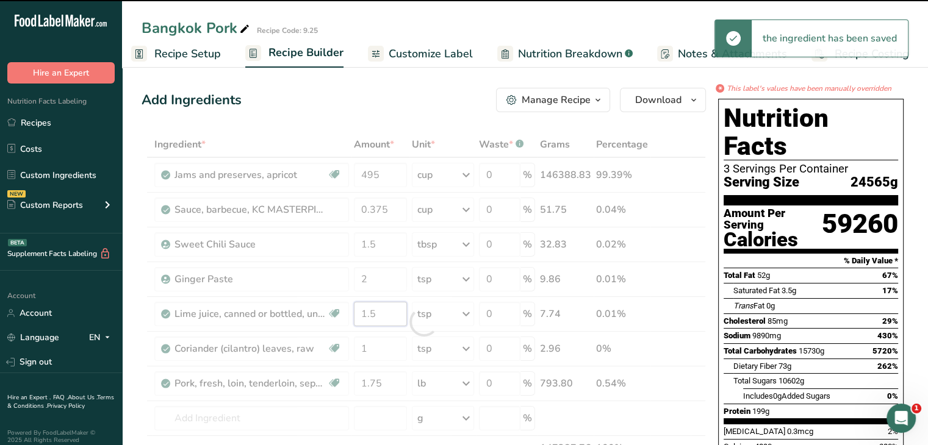
type input "2"
drag, startPoint x: 375, startPoint y: 348, endPoint x: 358, endPoint y: 354, distance: 17.4
click at [358, 354] on div "Ingredient * Amount * Unit * Waste * .a-a{fill:#347362;}.b-a{fill:#fff;} Grams …" at bounding box center [424, 322] width 564 height 381
type input "1"
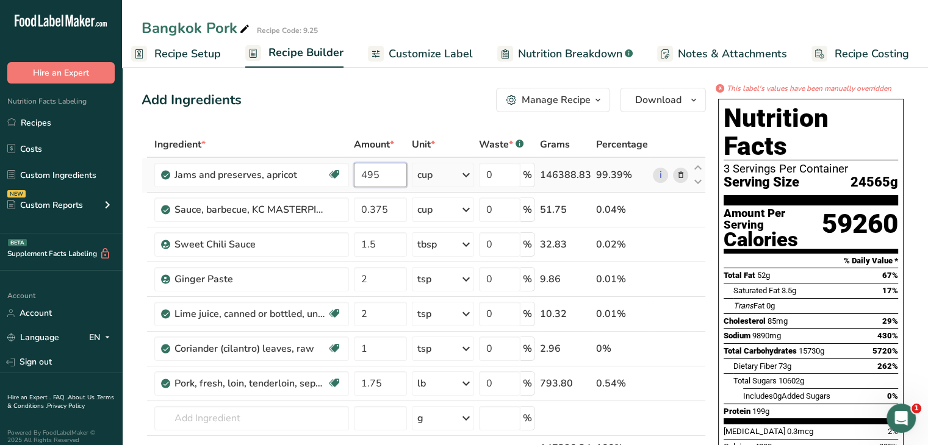
drag, startPoint x: 383, startPoint y: 179, endPoint x: 355, endPoint y: 179, distance: 28.1
click at [355, 179] on input "495" at bounding box center [380, 175] width 53 height 24
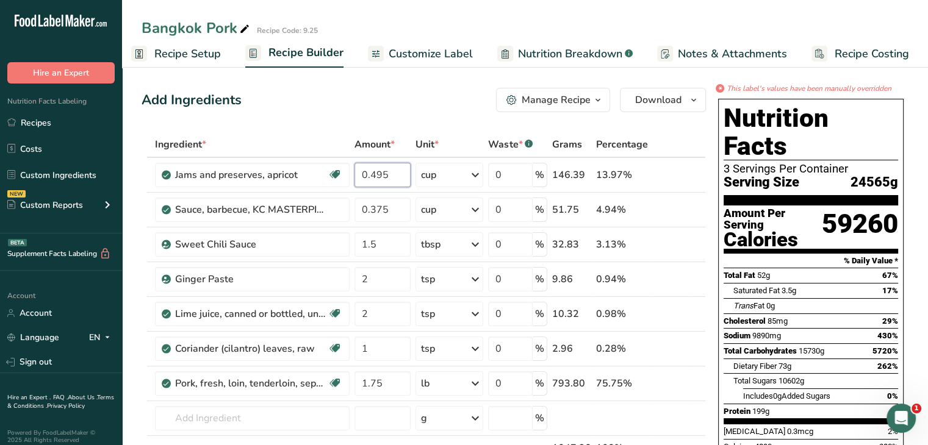
type input "0.495"
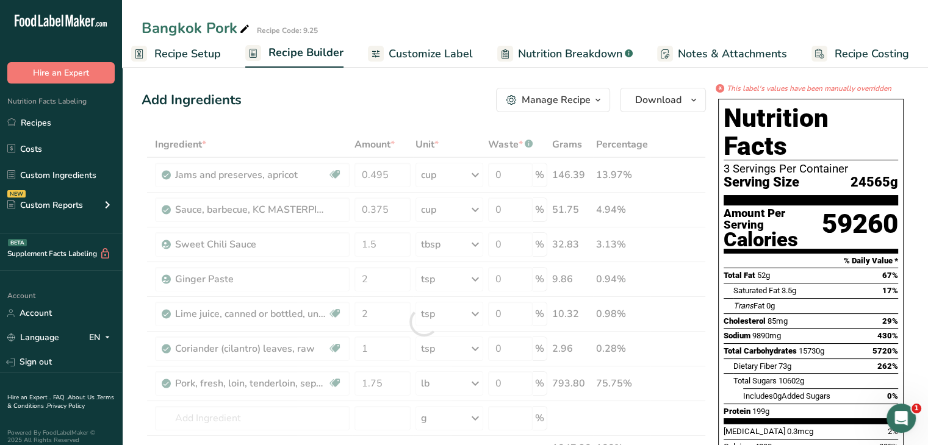
click at [445, 96] on div "Add Ingredients Manage Recipe Delete Recipe Duplicate Recipe Scale Recipe Save …" at bounding box center [424, 100] width 564 height 24
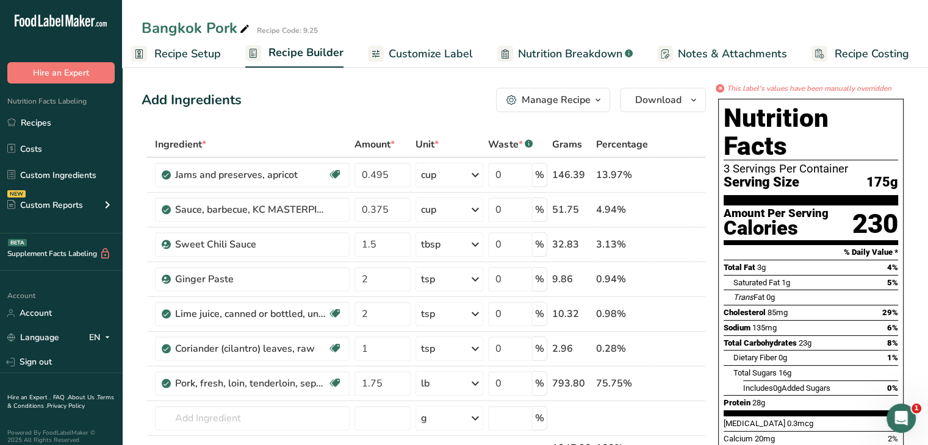
click at [195, 60] on span "Recipe Setup" at bounding box center [187, 54] width 67 height 16
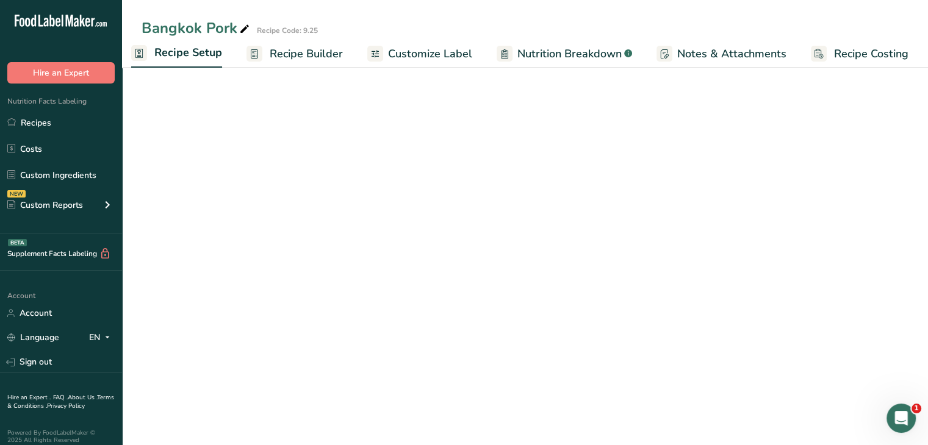
scroll to position [0, 4]
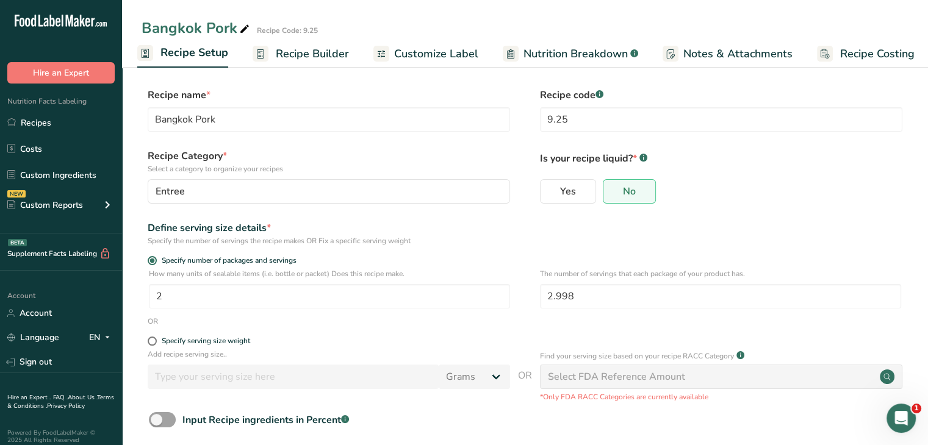
click at [317, 55] on span "Recipe Builder" at bounding box center [312, 54] width 73 height 16
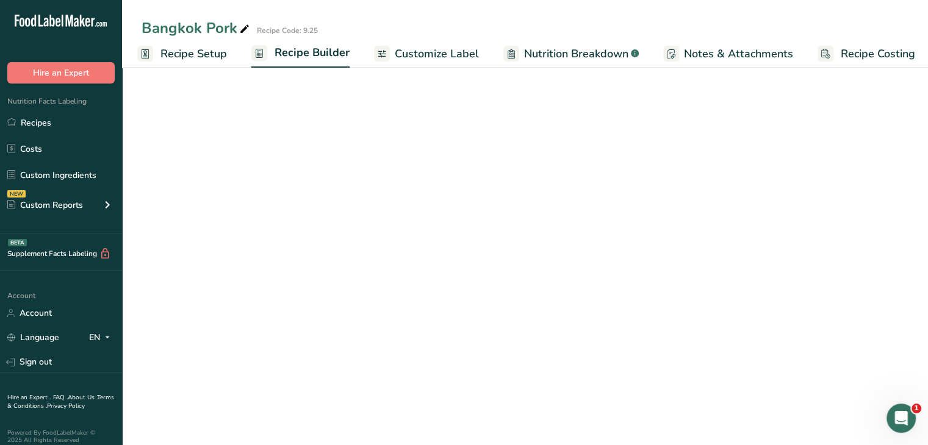
scroll to position [0, 10]
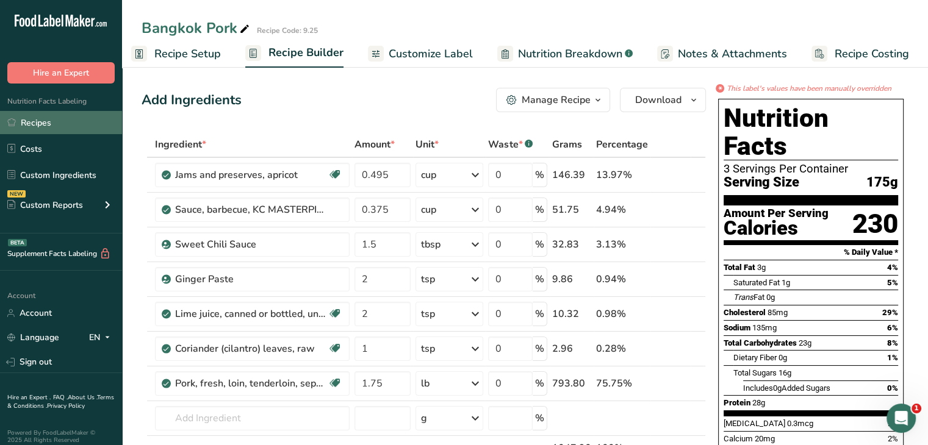
click at [65, 128] on link "Recipes" at bounding box center [61, 122] width 122 height 23
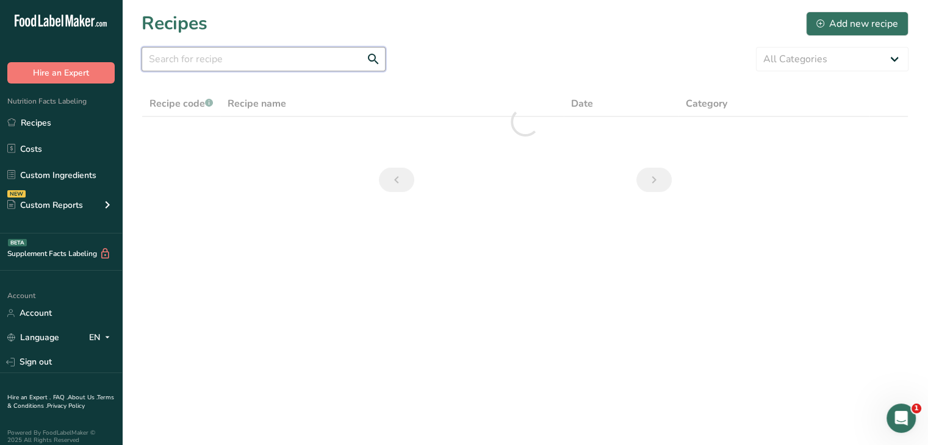
click at [334, 55] on input "text" at bounding box center [264, 59] width 244 height 24
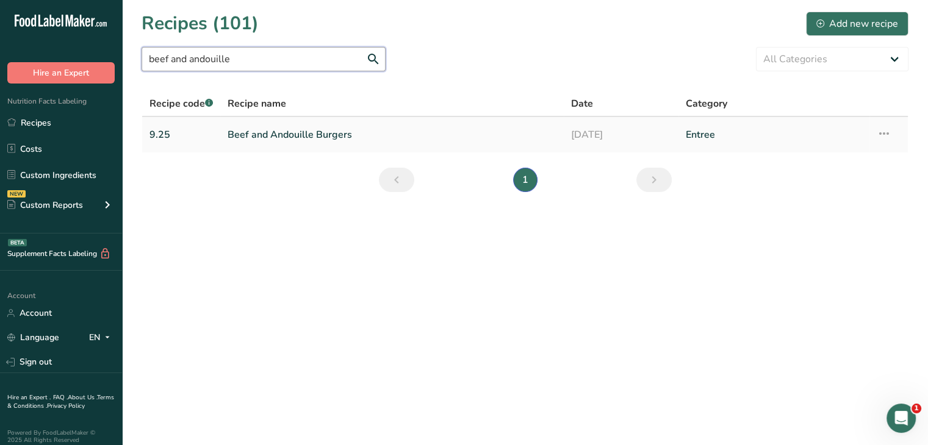
type input "beef and andouille"
click at [318, 140] on link "Beef and Andouille Burgers" at bounding box center [392, 135] width 329 height 26
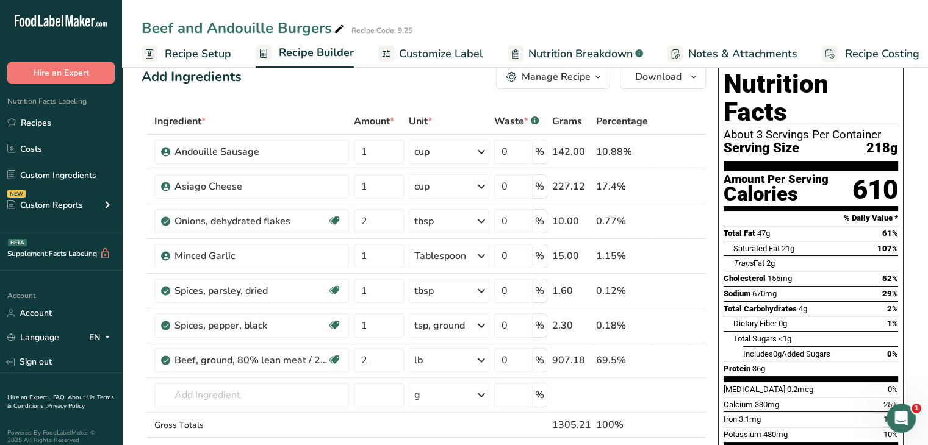
scroll to position [22, 0]
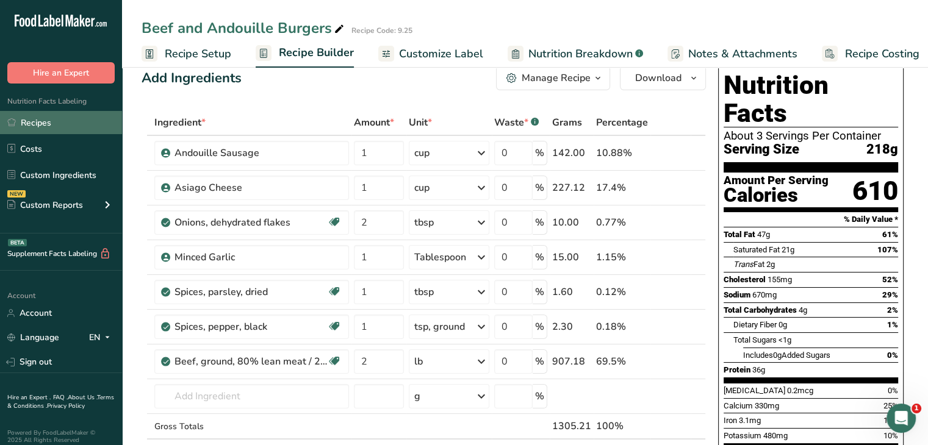
click at [68, 118] on link "Recipes" at bounding box center [61, 122] width 122 height 23
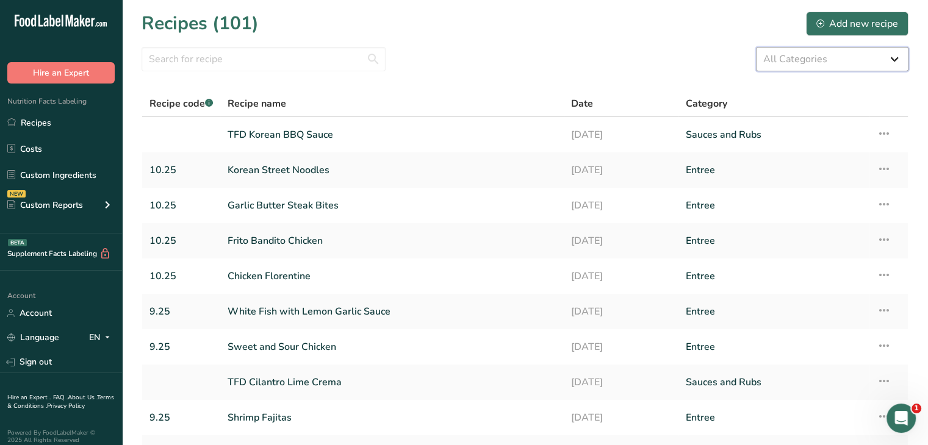
click at [810, 63] on select "All Categories Baked Goods [GEOGRAPHIC_DATA] Confectionery Cooked Meals, Salads…" at bounding box center [832, 59] width 153 height 24
click at [283, 73] on section "Recipes (101) Add new recipe All Categories Baked Goods [GEOGRAPHIC_DATA] Confe…" at bounding box center [525, 265] width 806 height 530
click at [279, 67] on input "text" at bounding box center [264, 59] width 244 height 24
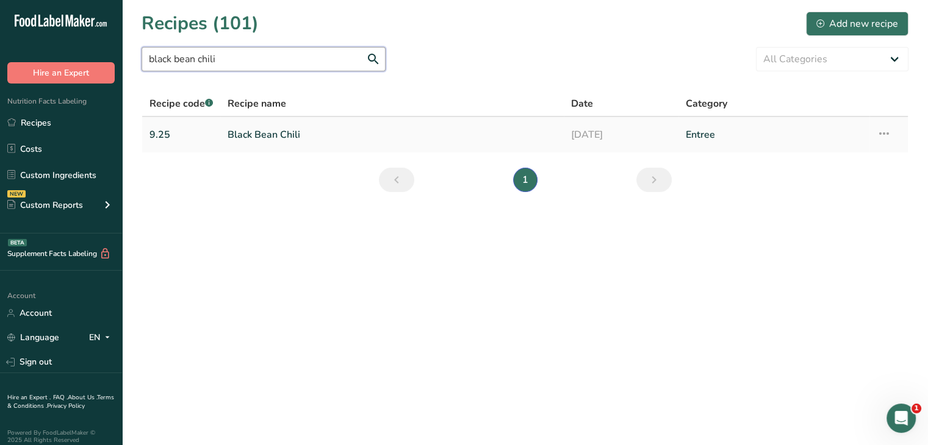
type input "black bean chili"
click at [279, 123] on link "Black Bean Chili" at bounding box center [392, 135] width 329 height 26
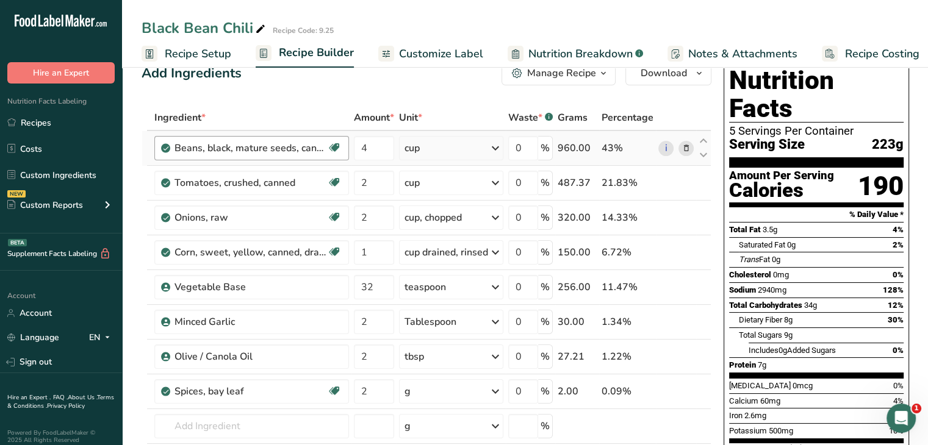
scroll to position [20, 0]
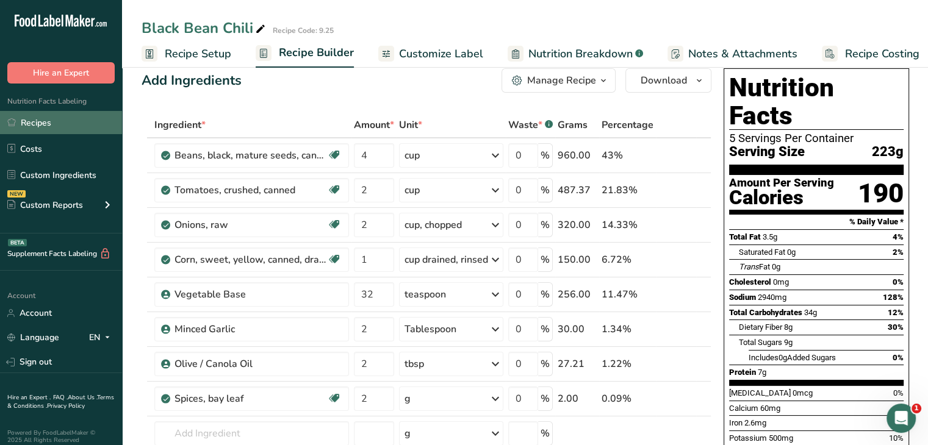
click at [67, 124] on link "Recipes" at bounding box center [61, 122] width 122 height 23
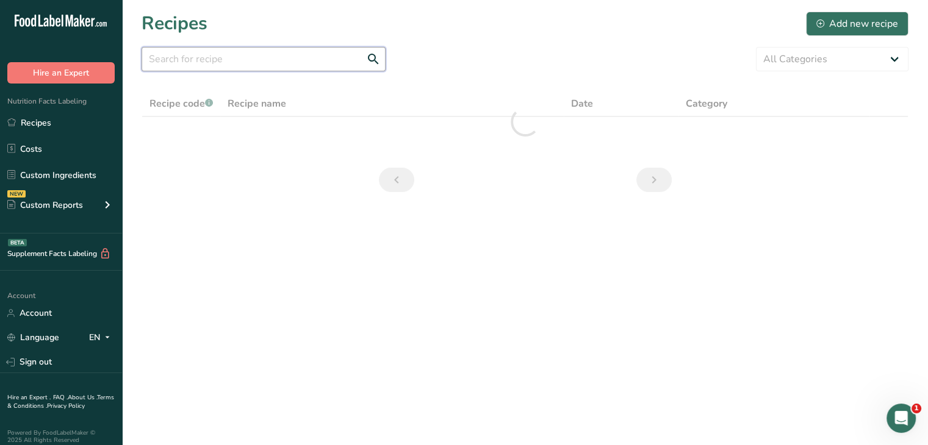
click at [209, 63] on input "text" at bounding box center [264, 59] width 244 height 24
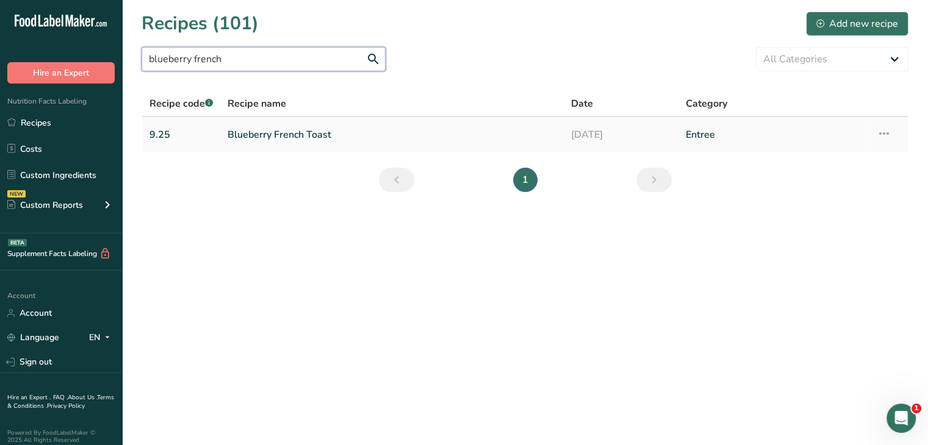
type input "blueberry french"
click at [261, 142] on link "Blueberry French Toast" at bounding box center [392, 135] width 329 height 26
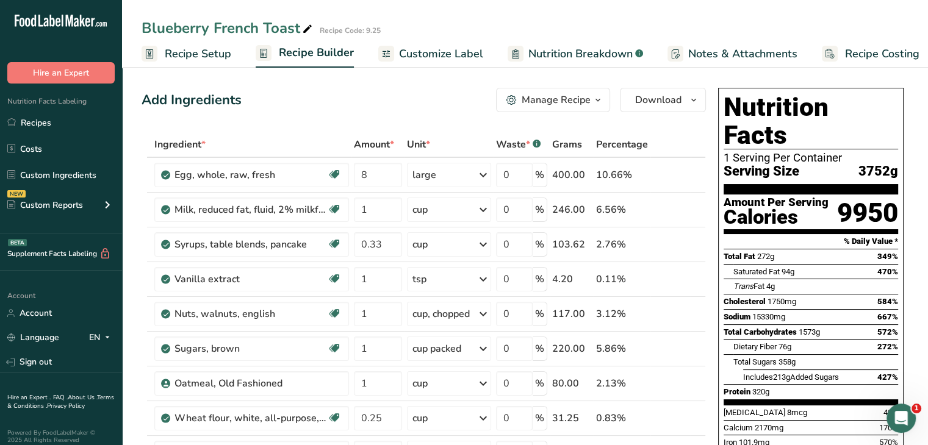
click at [205, 56] on span "Recipe Setup" at bounding box center [198, 54] width 67 height 16
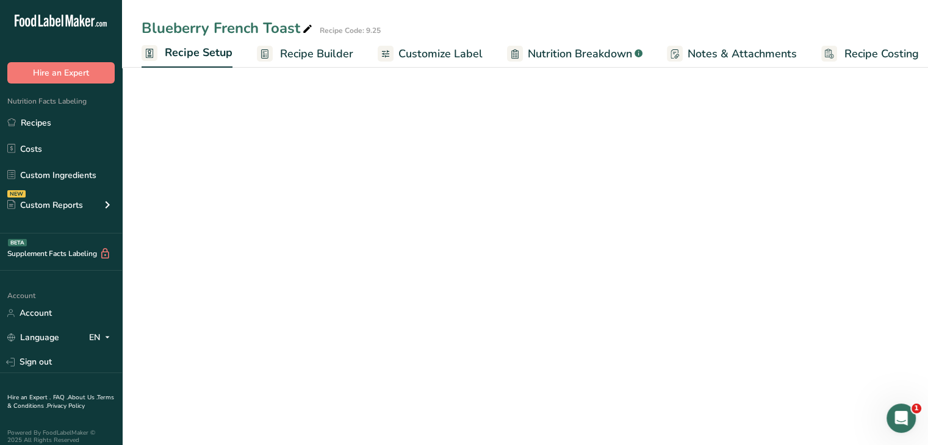
scroll to position [0, 4]
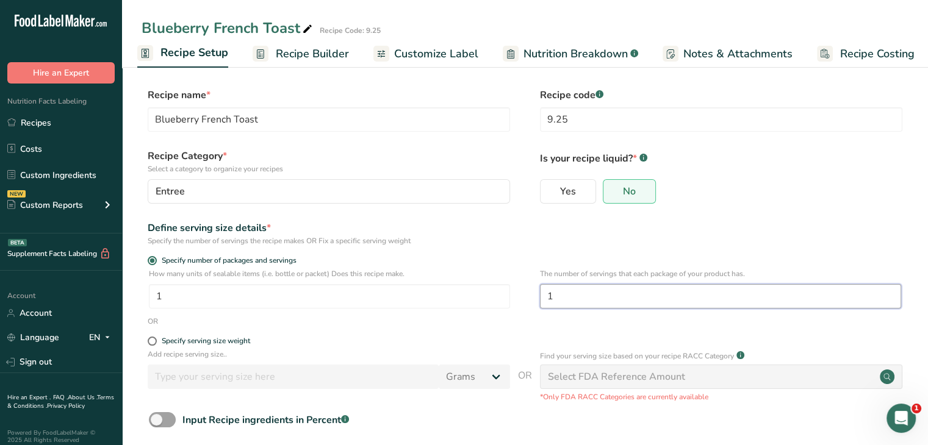
drag, startPoint x: 577, startPoint y: 300, endPoint x: 538, endPoint y: 294, distance: 39.5
click at [538, 294] on div "How many units of sealable items (i.e. bottle or packet) Does this recipe make.…" at bounding box center [525, 292] width 767 height 48
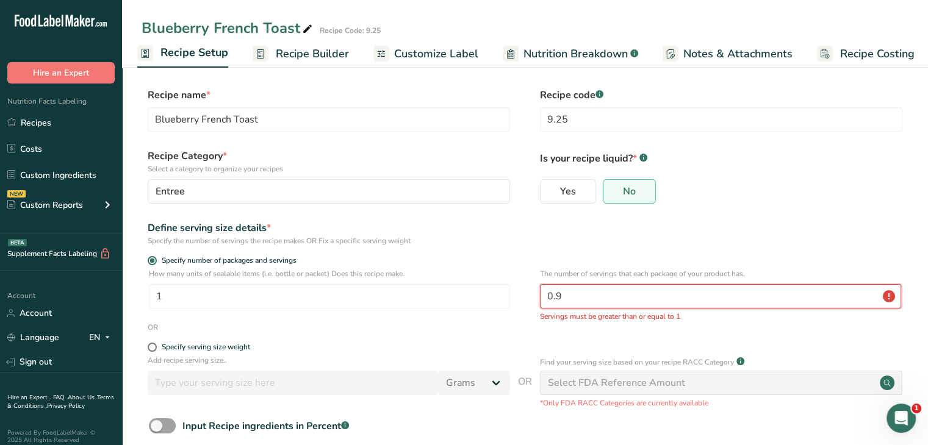
type input "0"
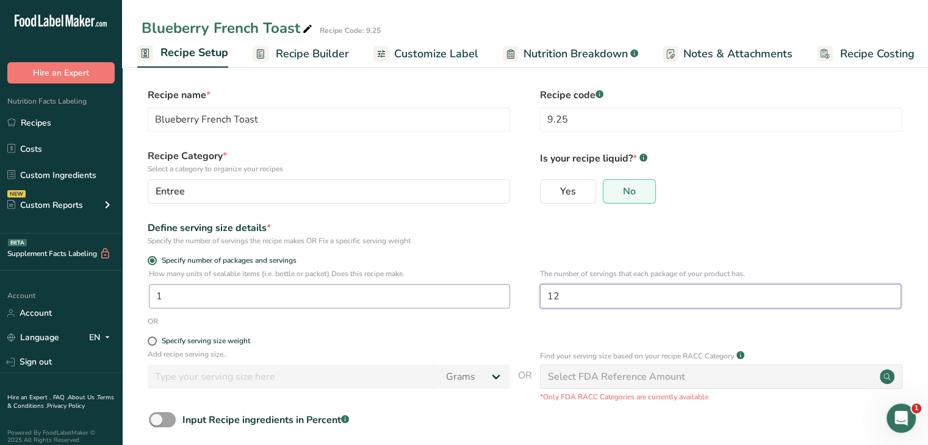
type input "12"
drag, startPoint x: 226, startPoint y: 293, endPoint x: 153, endPoint y: 297, distance: 72.7
click at [153, 297] on input "1" at bounding box center [329, 296] width 361 height 24
type input "2"
drag, startPoint x: 571, startPoint y: 292, endPoint x: 519, endPoint y: 298, distance: 52.2
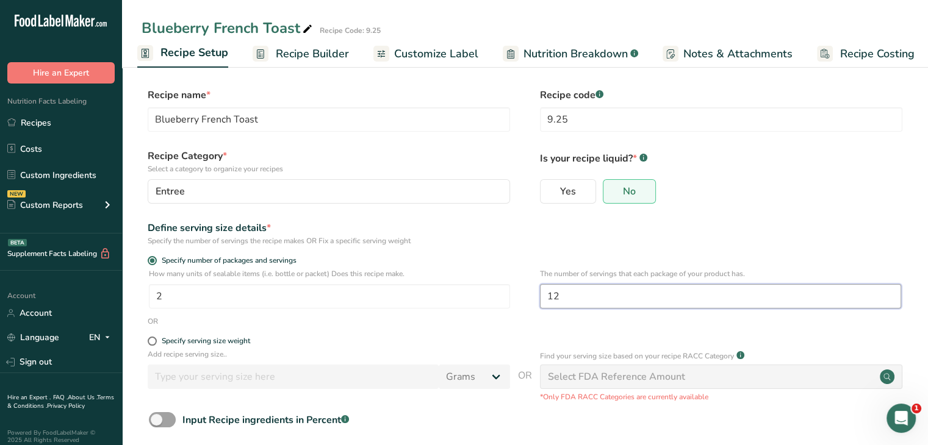
click at [519, 298] on div "How many units of sealable items (i.e. bottle or packet) Does this recipe make.…" at bounding box center [525, 292] width 767 height 48
type input "6"
click at [692, 247] on form "Recipe name * Blueberry French Toast Recipe code .a-a{fill:#347362;}.b-a{fill:#…" at bounding box center [525, 287] width 767 height 398
click at [301, 41] on link "Recipe Builder" at bounding box center [301, 53] width 96 height 27
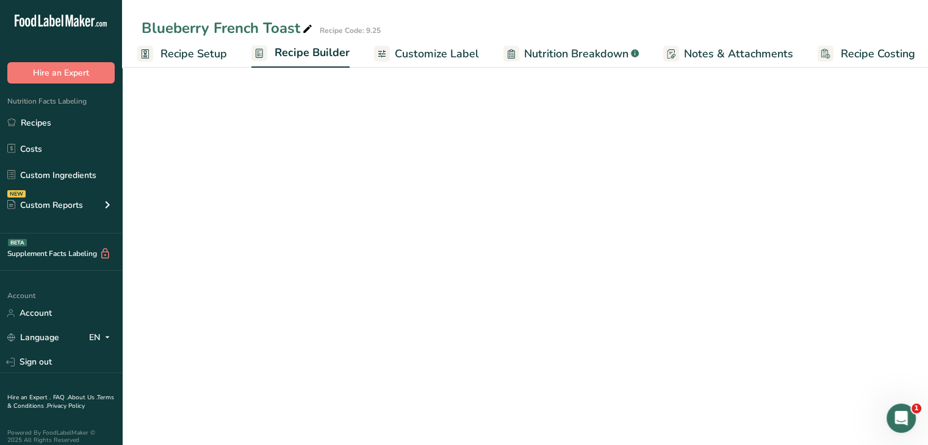
scroll to position [0, 10]
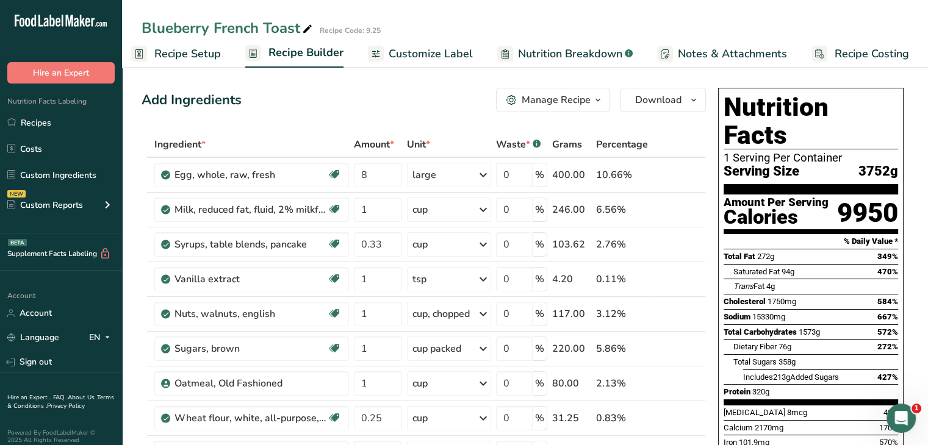
click at [201, 51] on span "Recipe Setup" at bounding box center [187, 54] width 67 height 16
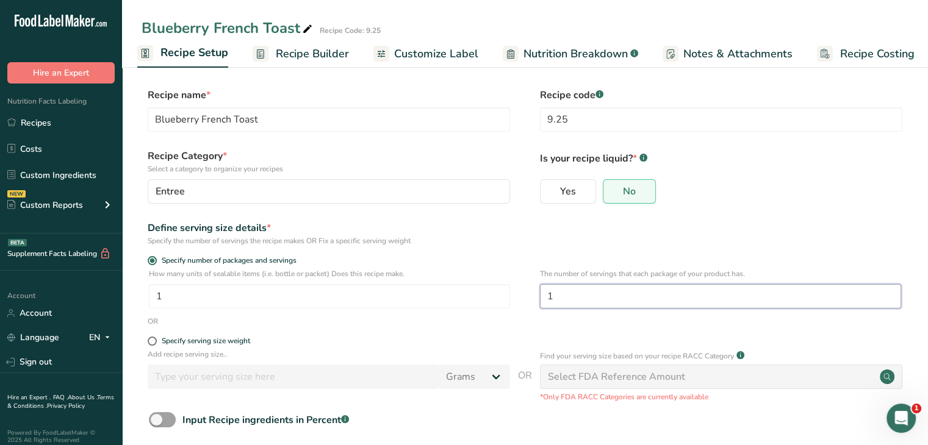
click at [591, 306] on input "1" at bounding box center [720, 296] width 361 height 24
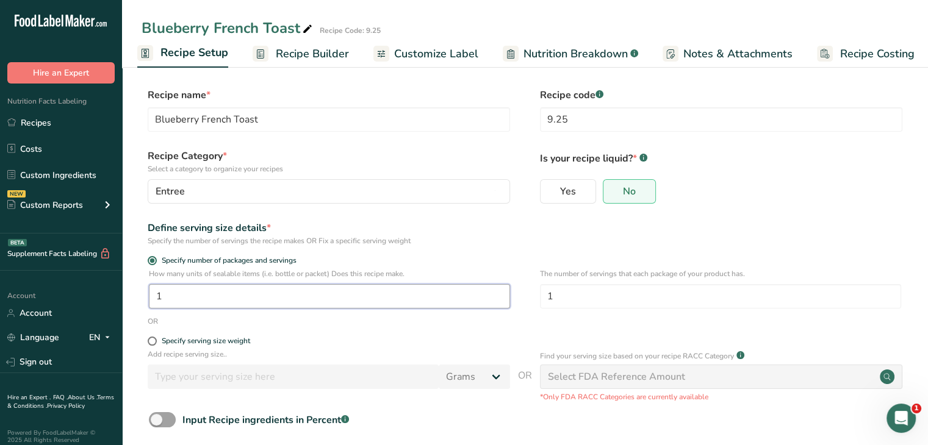
drag, startPoint x: 200, startPoint y: 287, endPoint x: 138, endPoint y: 299, distance: 62.7
click at [138, 299] on section "Recipe name * Blueberry French Toast Recipe code .a-a{fill:#347362;}.b-a{fill:#…" at bounding box center [525, 284] width 806 height 442
type input "2"
drag, startPoint x: 578, startPoint y: 298, endPoint x: 508, endPoint y: 292, distance: 70.4
click at [508, 292] on div "How many units of sealable items (i.e. bottle or packet) Does this recipe make.…" at bounding box center [525, 292] width 767 height 48
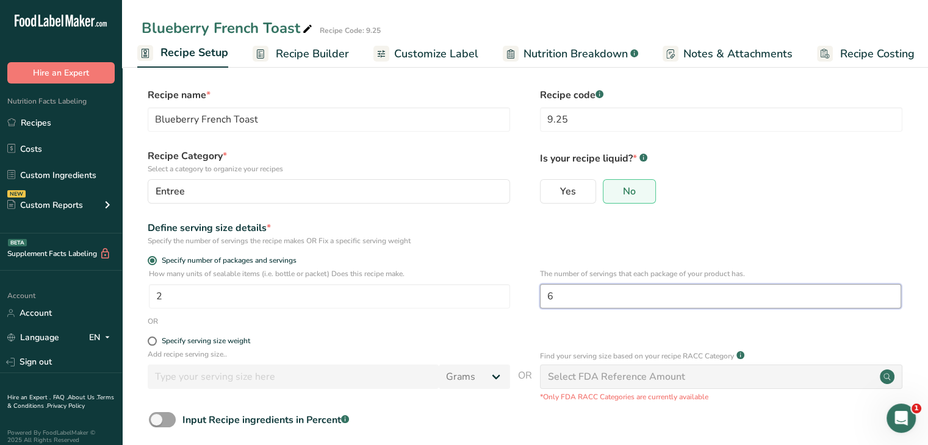
type input "6"
click at [762, 209] on div "Yes No" at bounding box center [721, 195] width 362 height 32
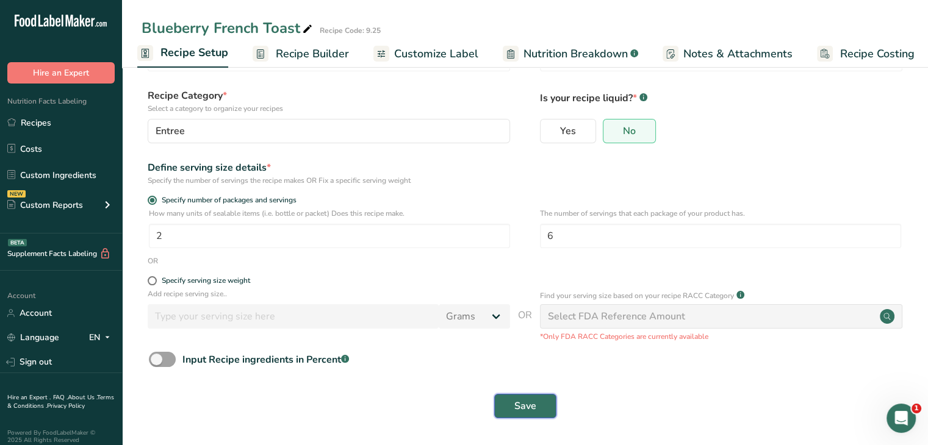
click at [528, 403] on span "Save" at bounding box center [525, 406] width 22 height 15
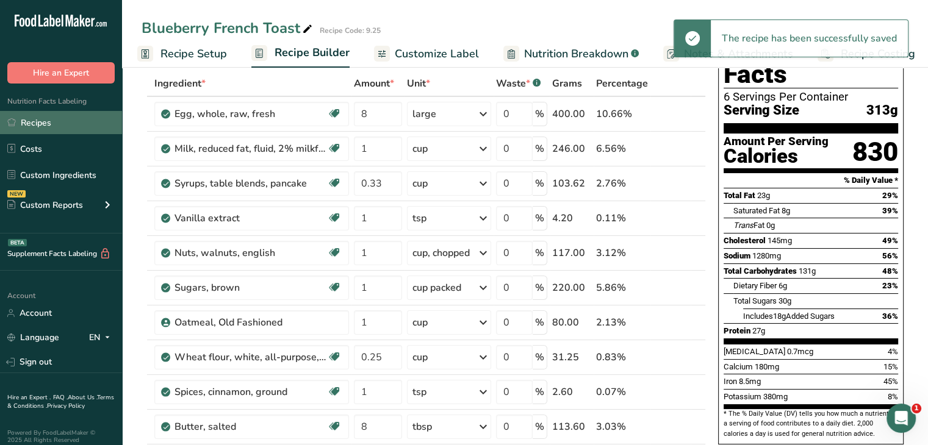
click at [68, 112] on link "Recipes" at bounding box center [61, 122] width 122 height 23
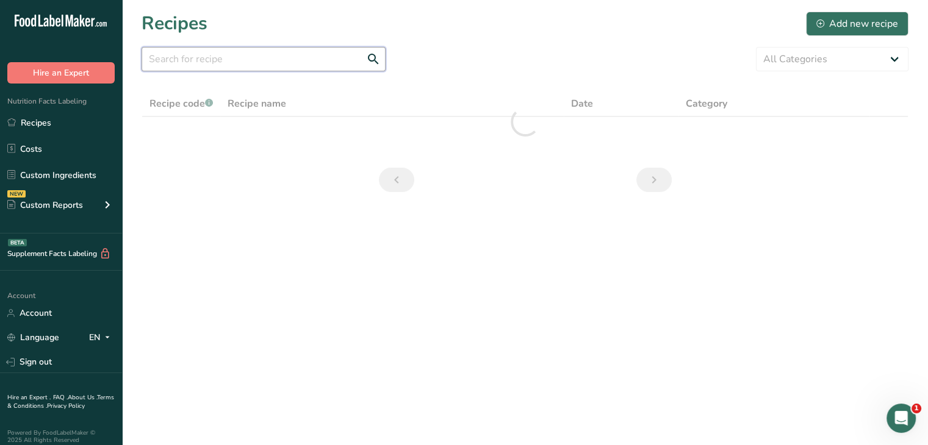
click at [319, 57] on input "text" at bounding box center [264, 59] width 244 height 24
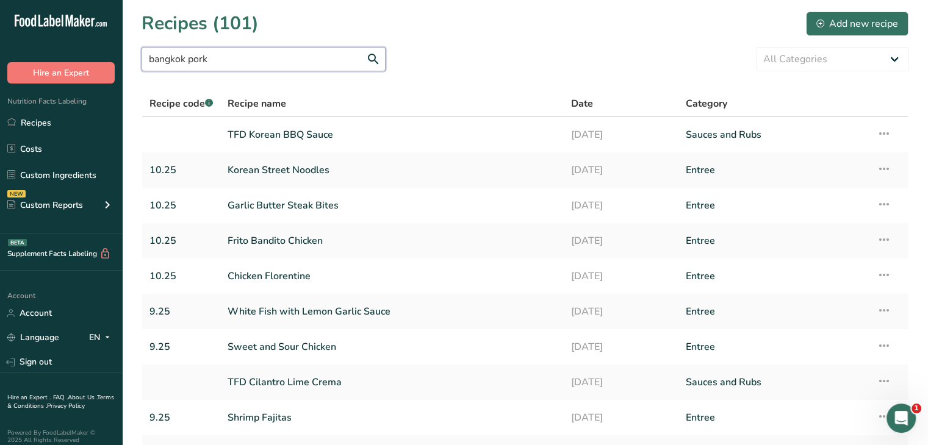
type input "bangkok pork"
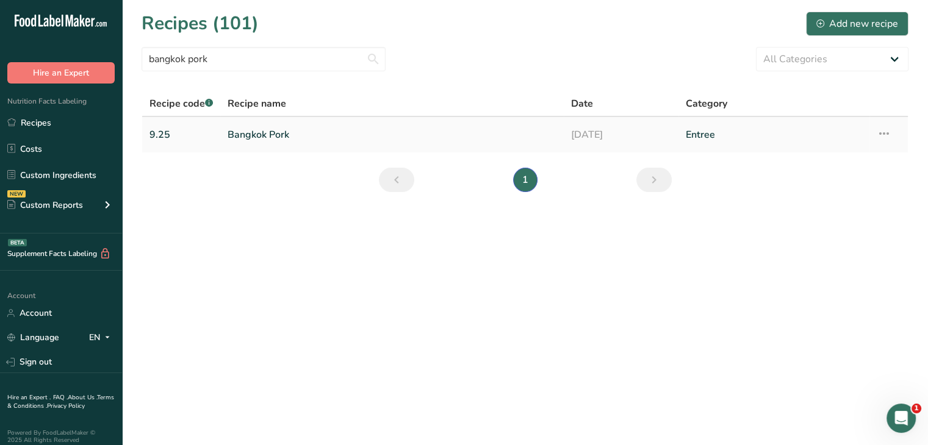
click at [266, 134] on link "Bangkok Pork" at bounding box center [392, 135] width 329 height 26
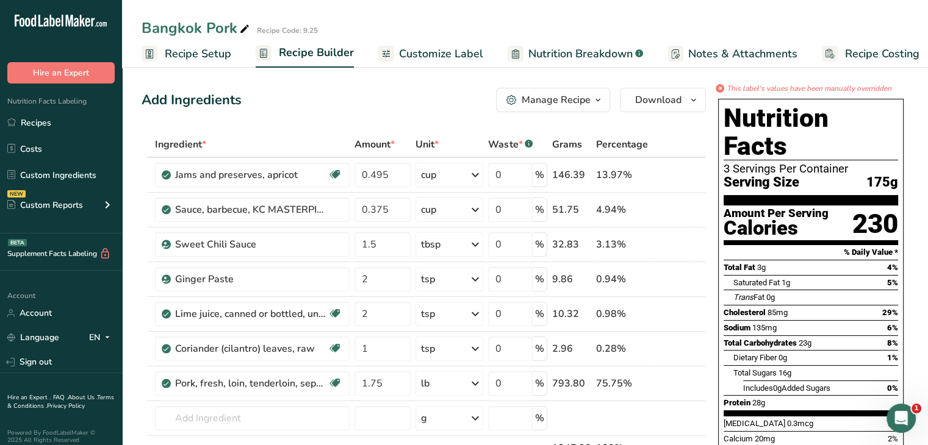
click at [455, 57] on span "Customize Label" at bounding box center [441, 54] width 84 height 16
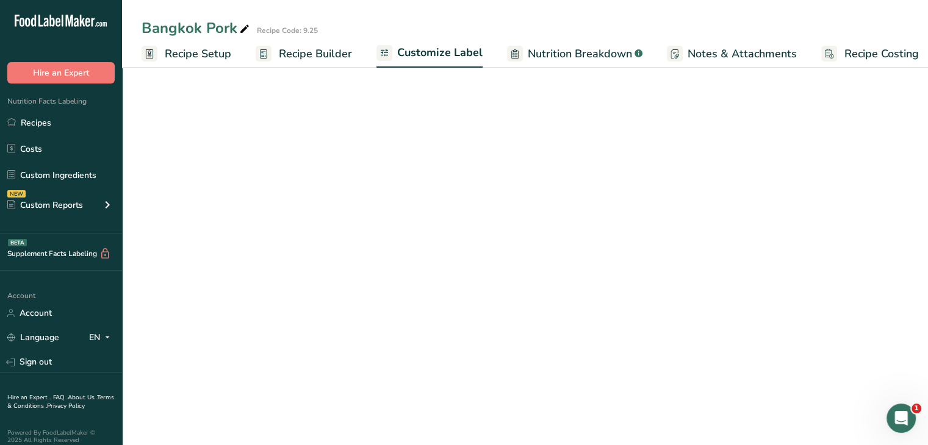
scroll to position [0, 10]
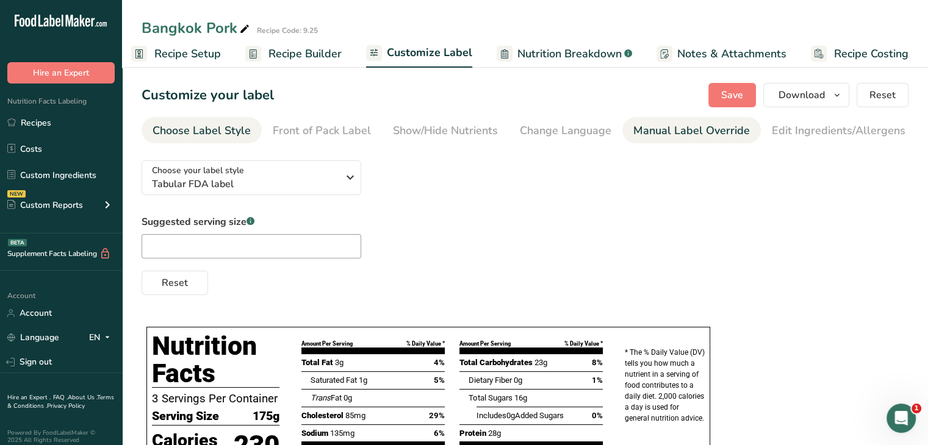
click at [669, 124] on div "Manual Label Override" at bounding box center [691, 131] width 117 height 16
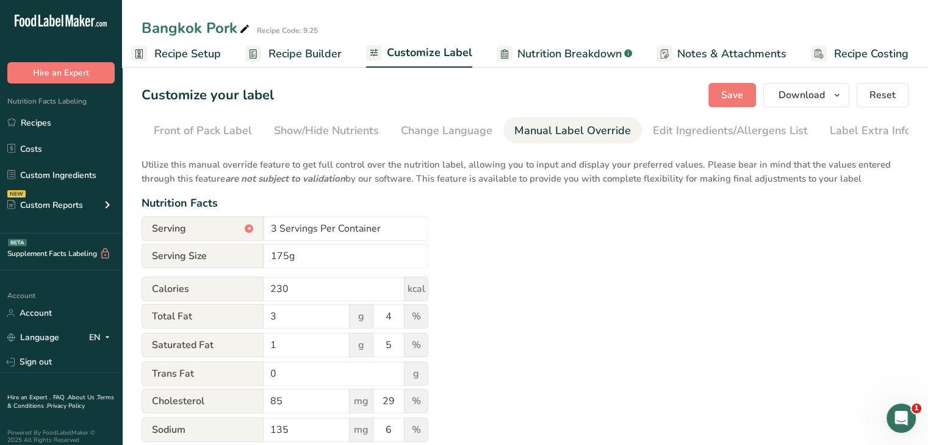
scroll to position [0, 120]
drag, startPoint x: 391, startPoint y: 232, endPoint x: 262, endPoint y: 236, distance: 128.2
click at [262, 236] on div "Serving * 3 Servings Per Container" at bounding box center [285, 229] width 287 height 24
type input "3 Servings Per Container"
click at [881, 99] on span "Reset" at bounding box center [883, 95] width 26 height 15
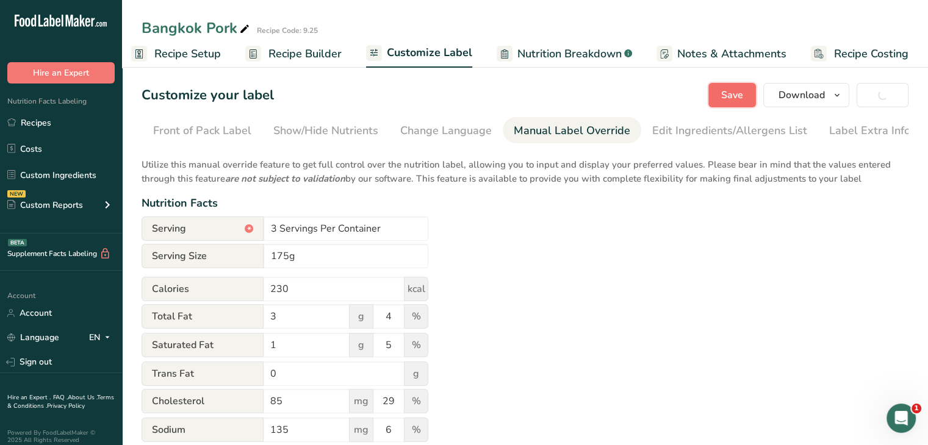
click at [729, 94] on span "Save" at bounding box center [732, 95] width 22 height 15
click at [167, 60] on span "Recipe Setup" at bounding box center [187, 54] width 67 height 16
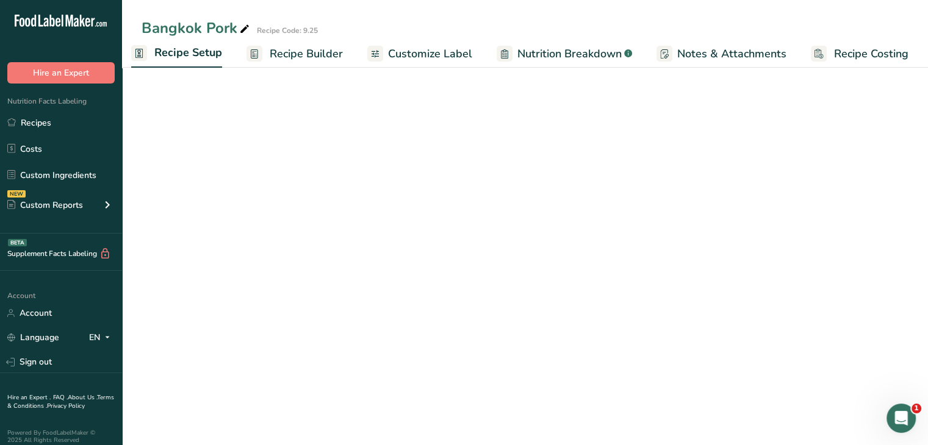
scroll to position [0, 4]
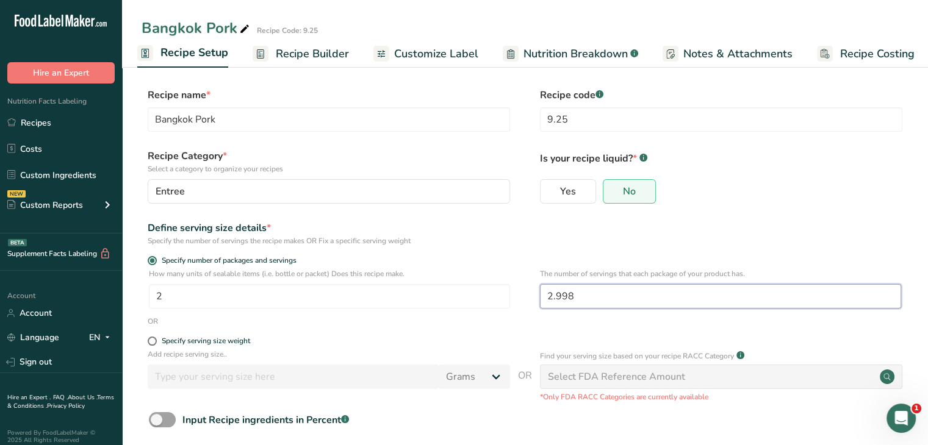
drag, startPoint x: 622, startPoint y: 296, endPoint x: 547, endPoint y: 295, distance: 75.1
click at [547, 295] on input "2.998" at bounding box center [720, 296] width 361 height 24
click at [773, 221] on div "Define serving size details * Specify the number of servings the recipe makes O…" at bounding box center [525, 234] width 767 height 26
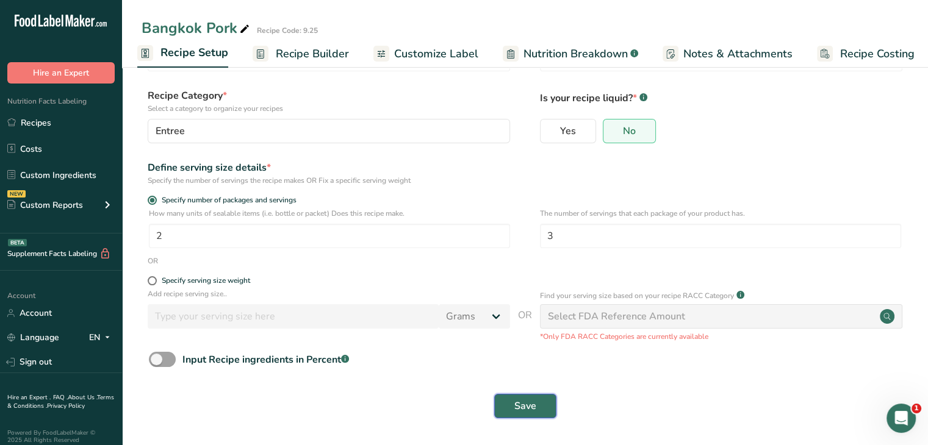
click at [524, 399] on span "Save" at bounding box center [525, 406] width 22 height 15
type input "2.998"
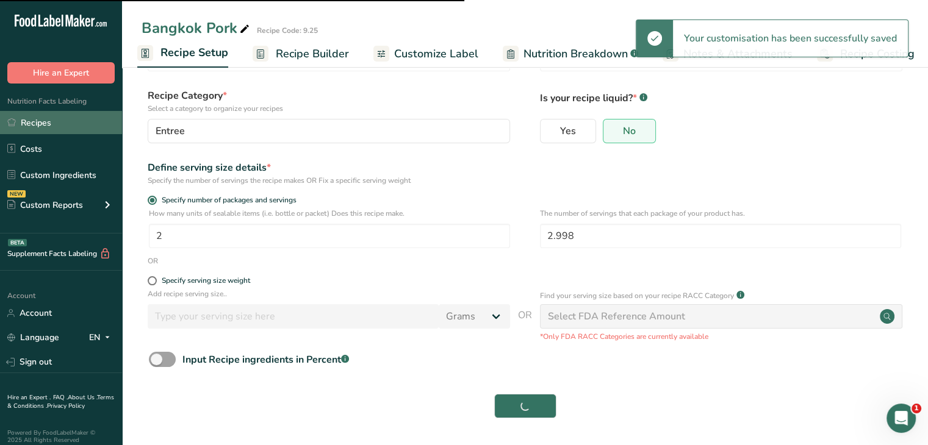
click at [39, 128] on link "Recipes" at bounding box center [61, 122] width 122 height 23
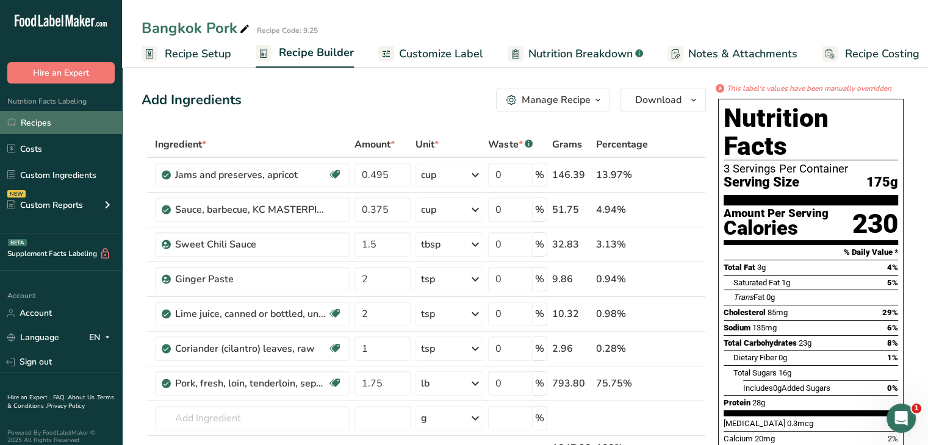
click at [68, 120] on link "Recipes" at bounding box center [61, 122] width 122 height 23
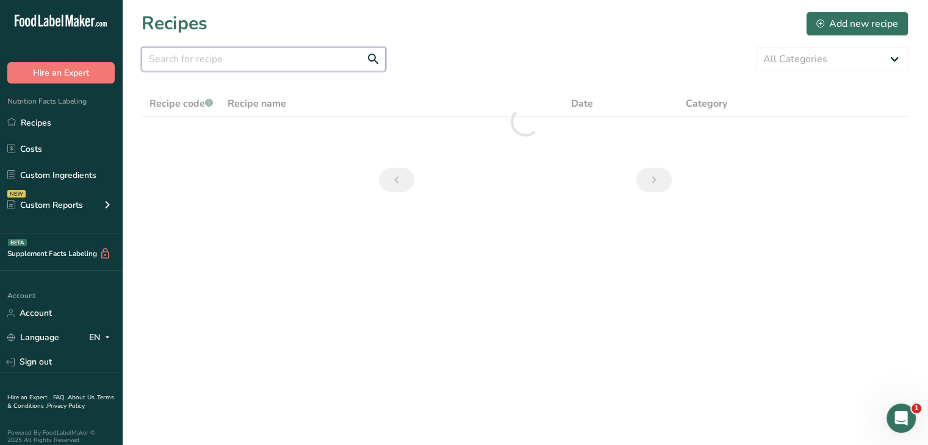
click at [339, 59] on input "text" at bounding box center [264, 59] width 244 height 24
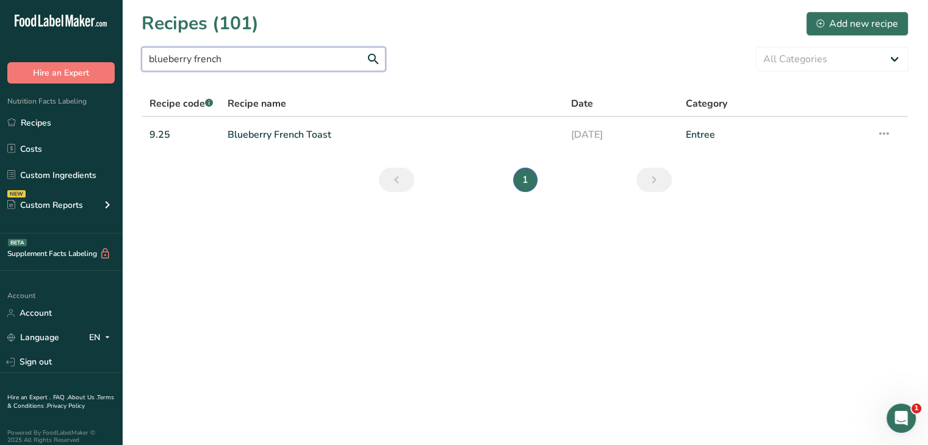
type input "blueberry french"
click at [311, 130] on link "Blueberry French Toast" at bounding box center [392, 135] width 329 height 26
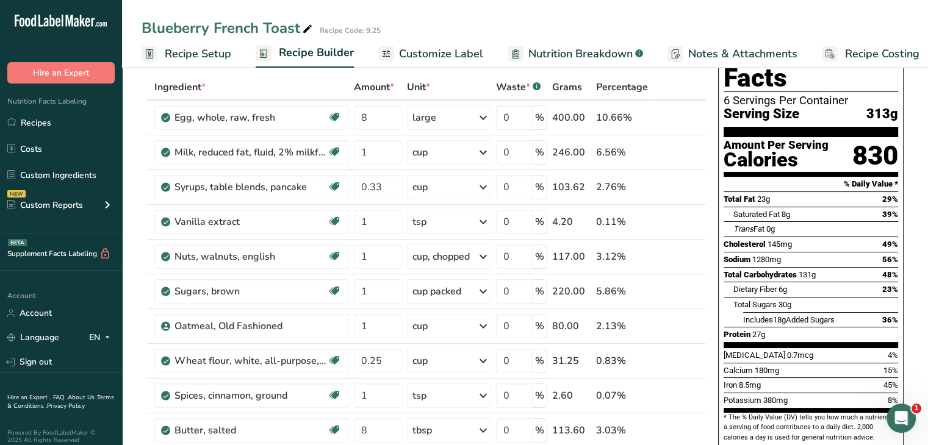
scroll to position [58, 0]
click at [61, 117] on link "Recipes" at bounding box center [61, 122] width 122 height 23
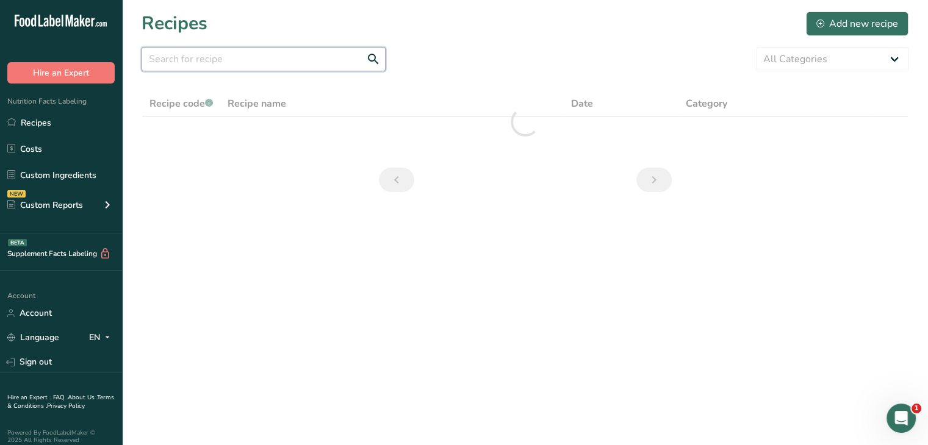
click at [306, 49] on input "text" at bounding box center [264, 59] width 244 height 24
type input "divan"
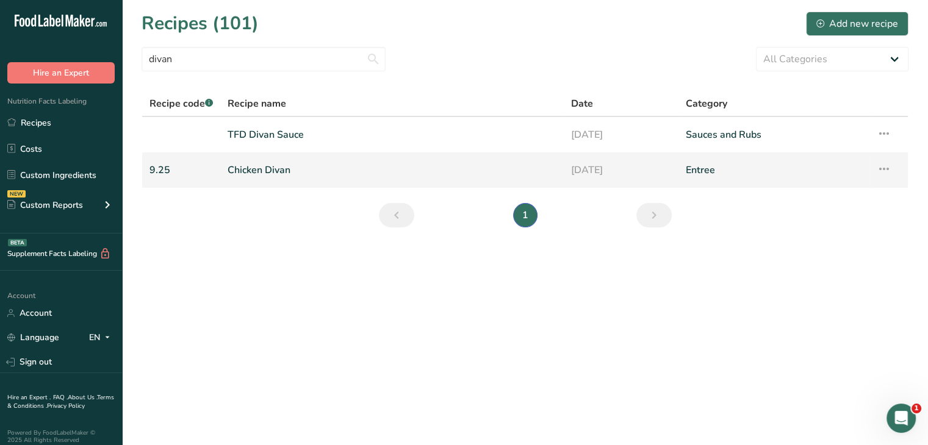
click at [275, 179] on link "Chicken Divan" at bounding box center [392, 170] width 329 height 26
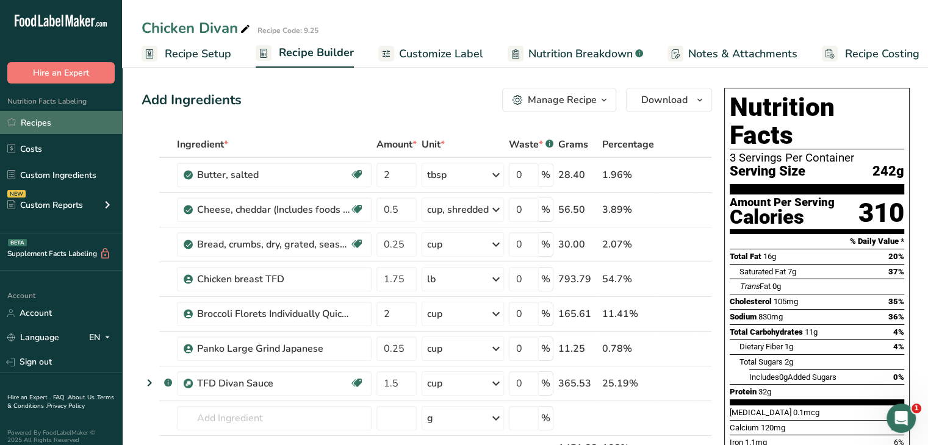
click at [74, 120] on link "Recipes" at bounding box center [61, 122] width 122 height 23
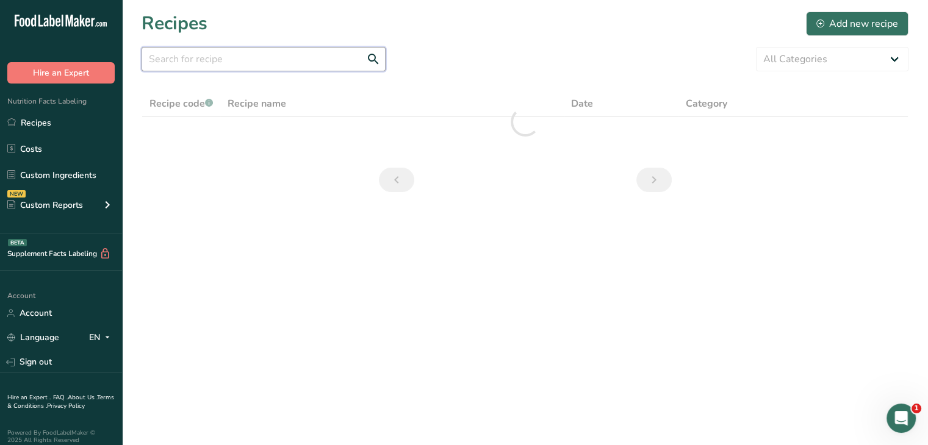
click at [268, 65] on input "text" at bounding box center [264, 59] width 244 height 24
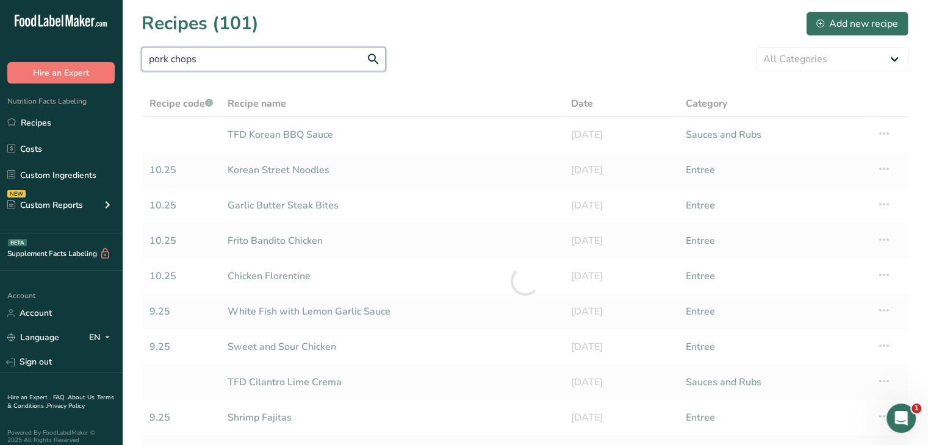
type input "pork chops"
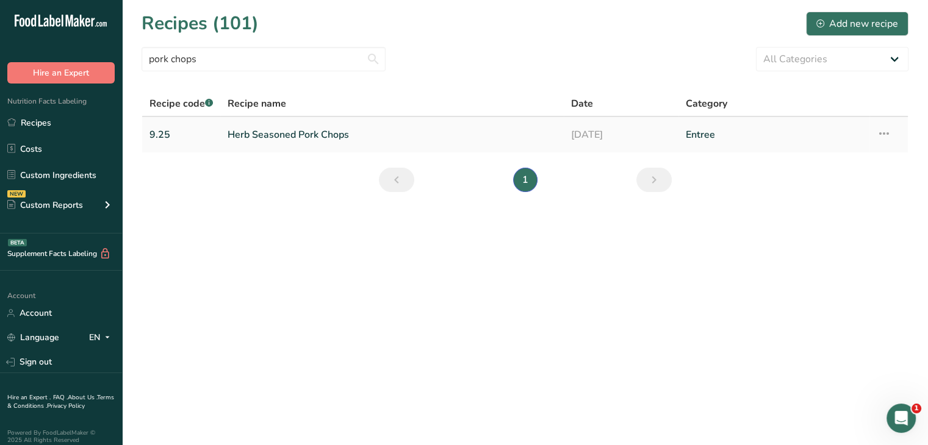
click at [292, 132] on link "Herb Seasoned Pork Chops" at bounding box center [392, 135] width 329 height 26
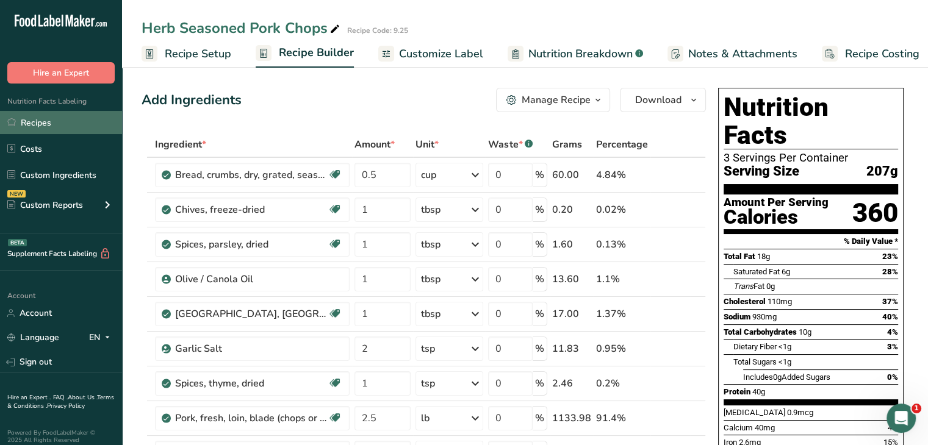
click at [54, 126] on link "Recipes" at bounding box center [61, 122] width 122 height 23
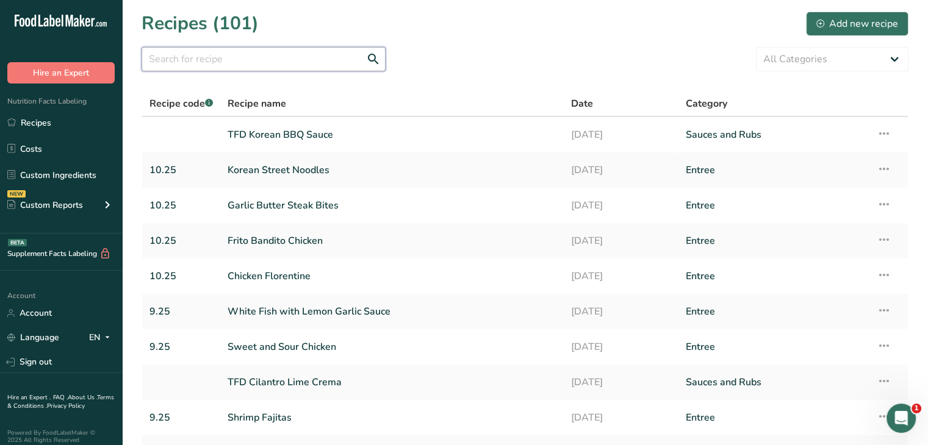
click at [238, 64] on input "text" at bounding box center [264, 59] width 244 height 24
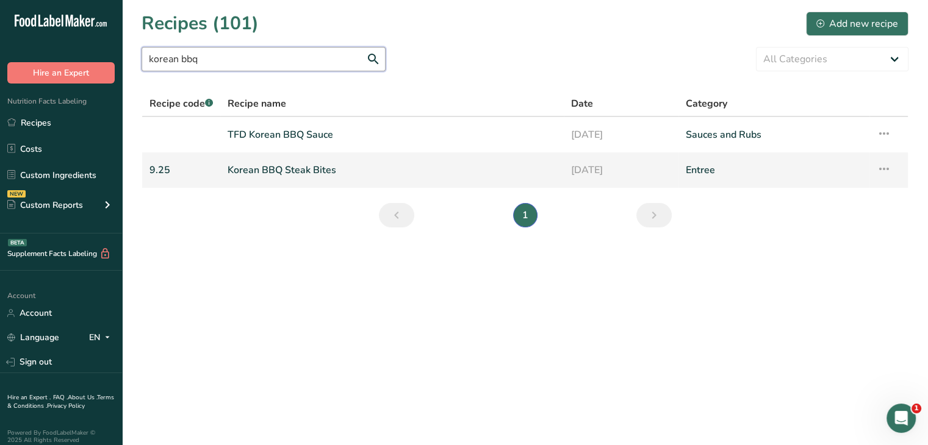
type input "korean bbq"
click at [239, 176] on link "Korean BBQ Steak Bites" at bounding box center [392, 170] width 329 height 26
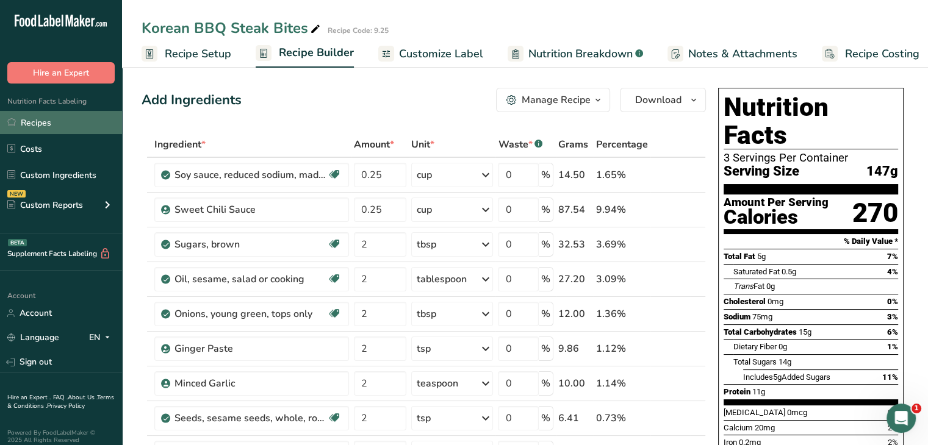
click at [63, 121] on link "Recipes" at bounding box center [61, 122] width 122 height 23
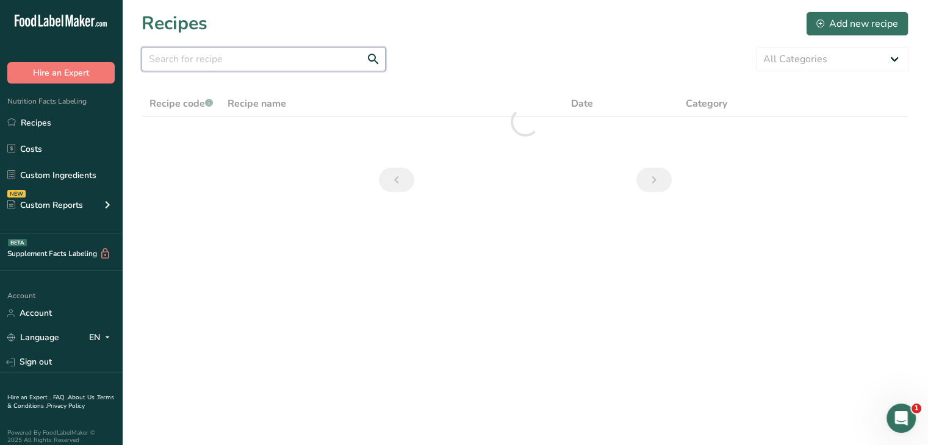
click at [254, 60] on input "text" at bounding box center [264, 59] width 244 height 24
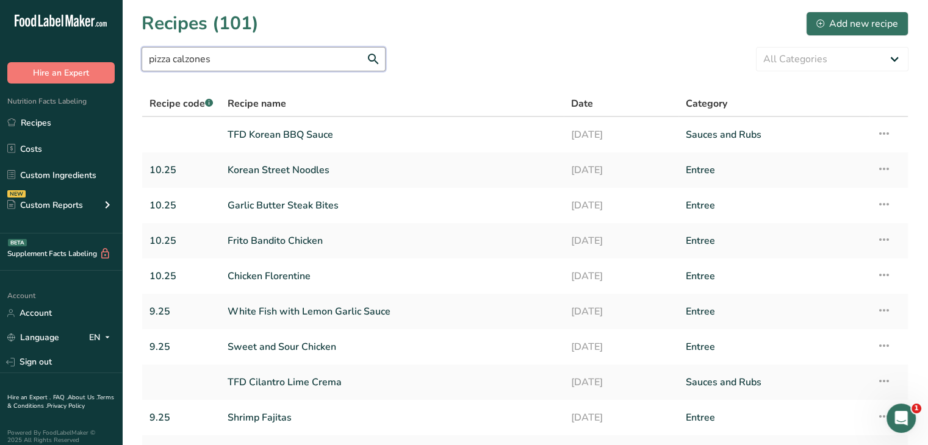
type input "pizza calzones"
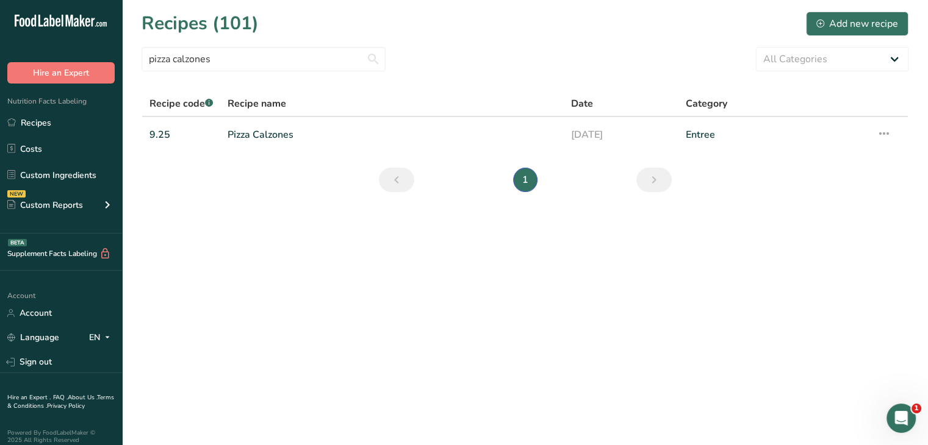
click at [290, 125] on link "Pizza Calzones" at bounding box center [392, 135] width 329 height 26
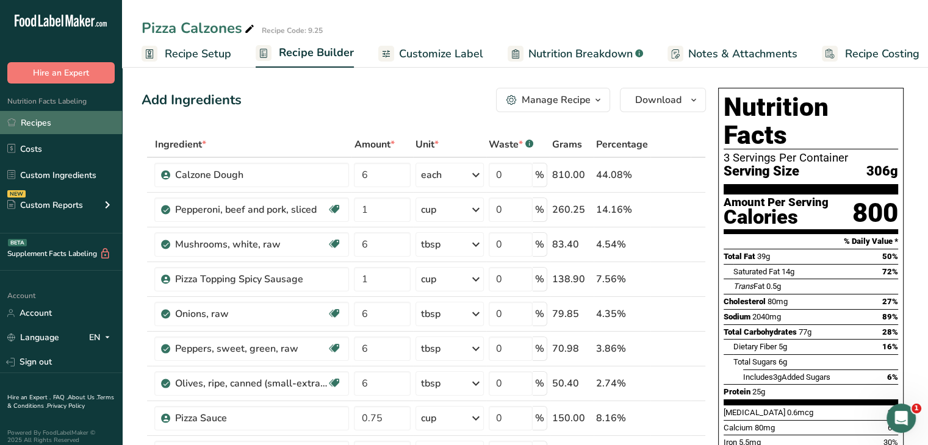
click at [54, 120] on link "Recipes" at bounding box center [61, 122] width 122 height 23
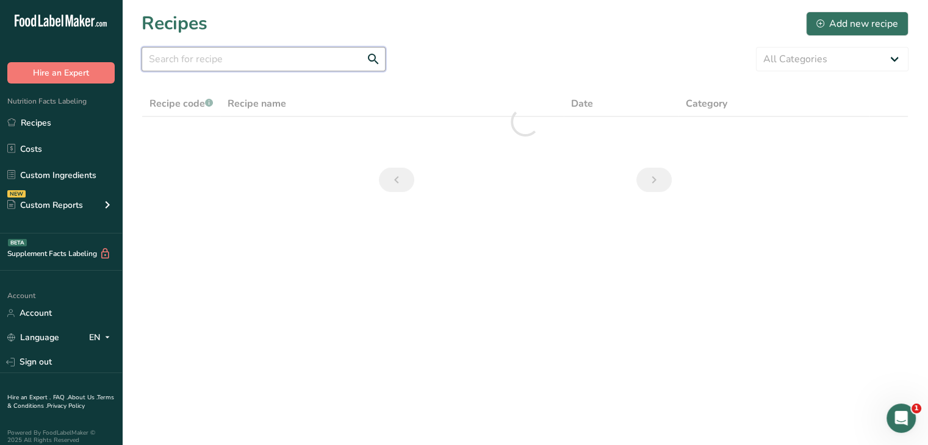
click at [334, 64] on input "text" at bounding box center [264, 59] width 244 height 24
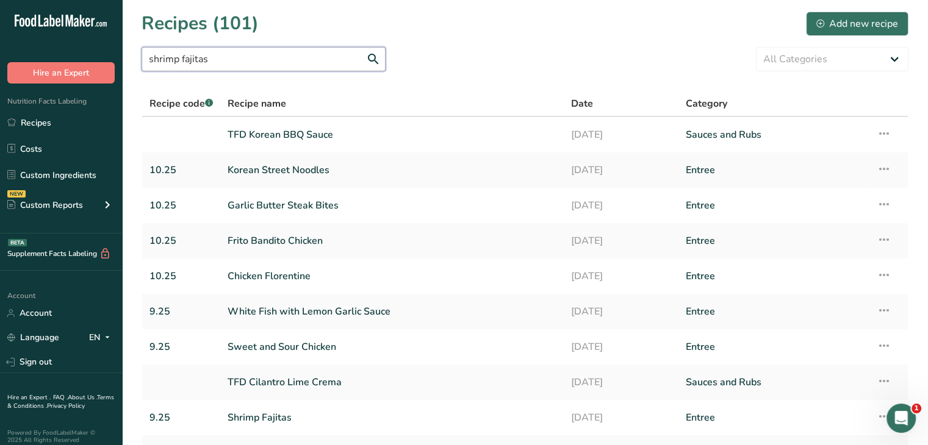
type input "shrimp fajitas"
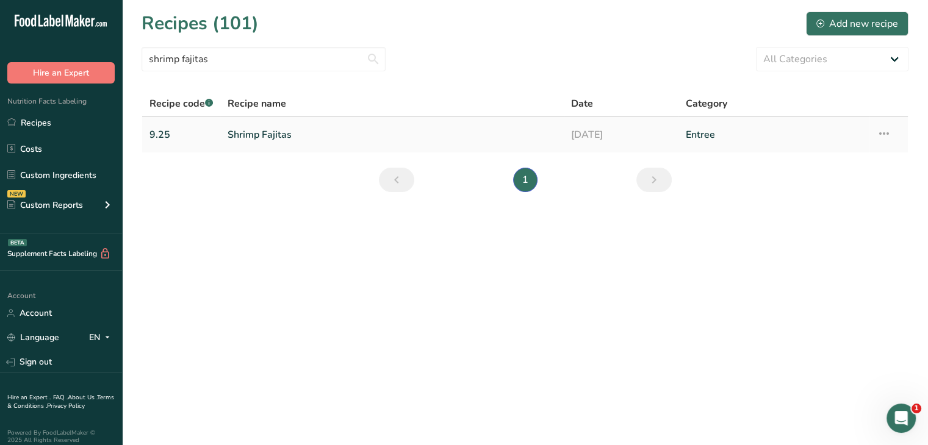
click at [276, 140] on link "Shrimp Fajitas" at bounding box center [392, 135] width 329 height 26
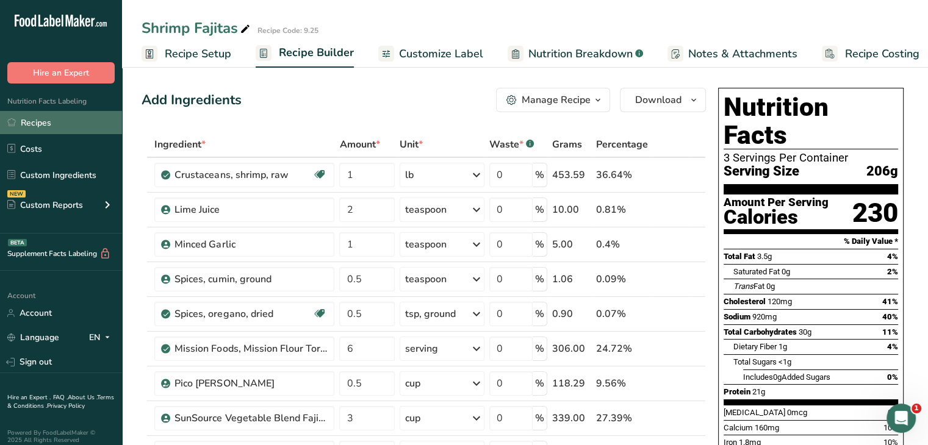
click at [39, 123] on link "Recipes" at bounding box center [61, 122] width 122 height 23
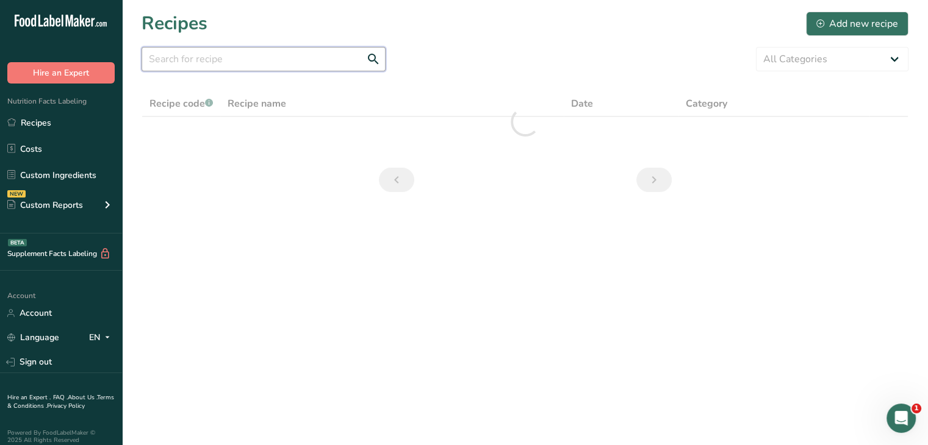
click at [297, 62] on input "text" at bounding box center [264, 59] width 244 height 24
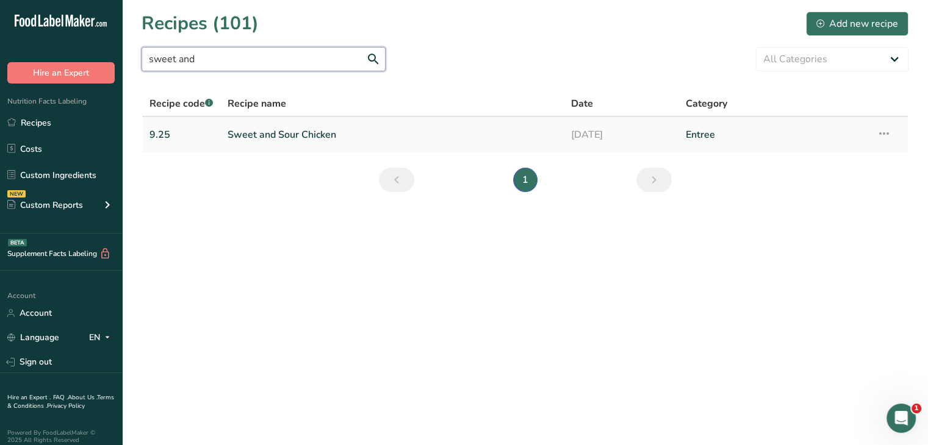
type input "sweet and"
click at [283, 138] on link "Sweet and Sour Chicken" at bounding box center [392, 135] width 329 height 26
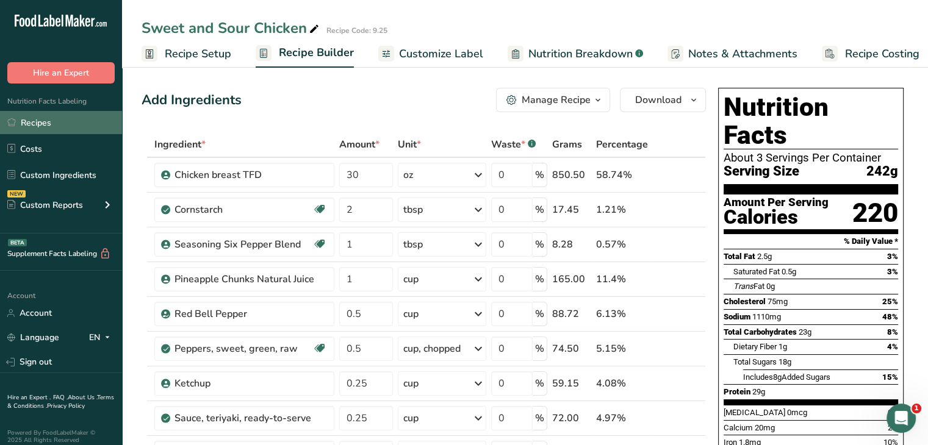
click at [49, 119] on link "Recipes" at bounding box center [61, 122] width 122 height 23
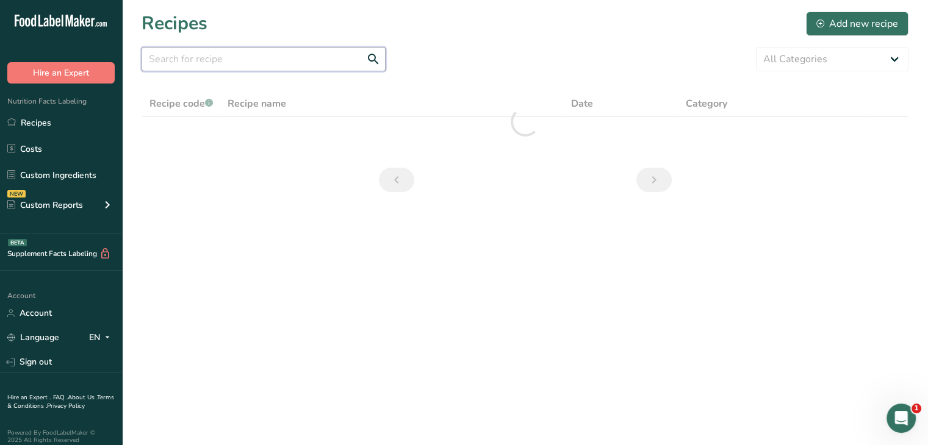
click at [257, 66] on input "text" at bounding box center [264, 59] width 244 height 24
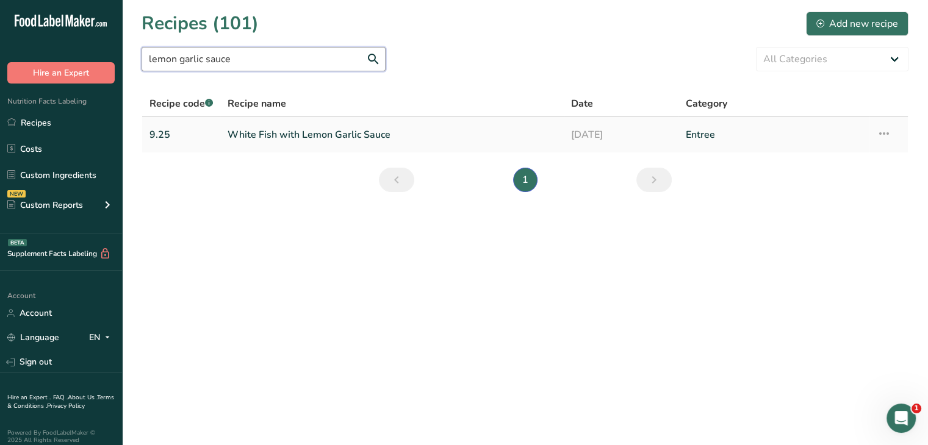
type input "lemon garlic sauce"
click at [283, 130] on link "White Fish with Lemon Garlic Sauce" at bounding box center [392, 135] width 329 height 26
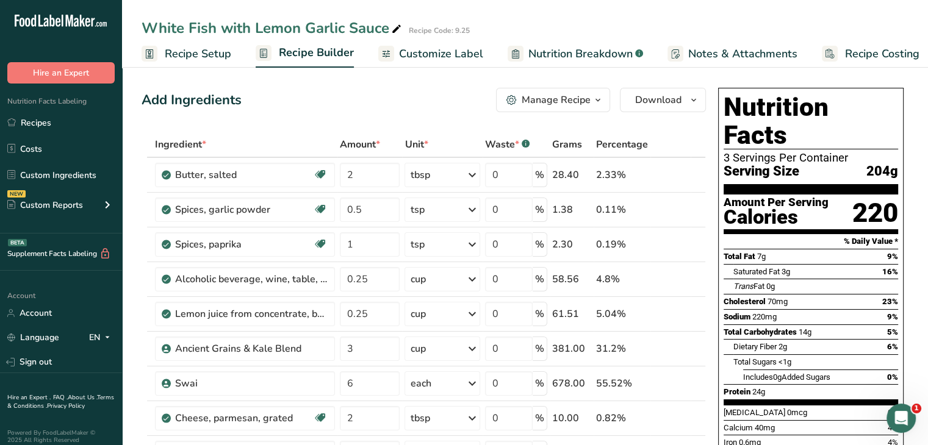
click at [206, 56] on span "Recipe Setup" at bounding box center [198, 54] width 67 height 16
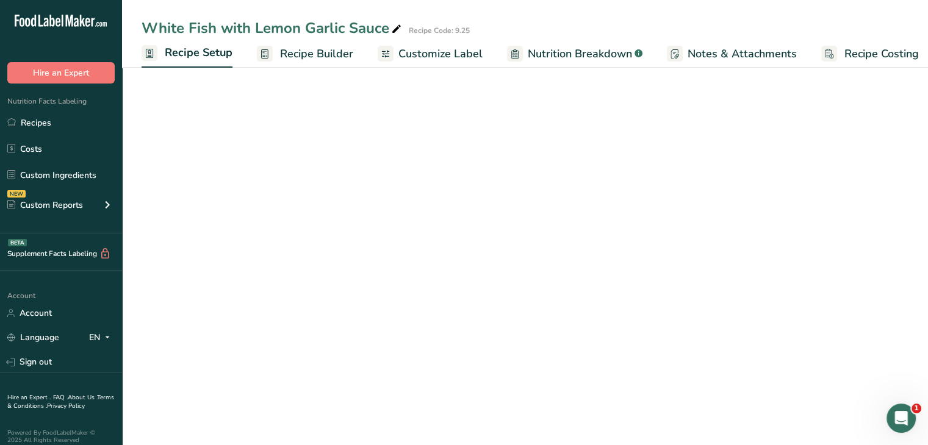
scroll to position [0, 4]
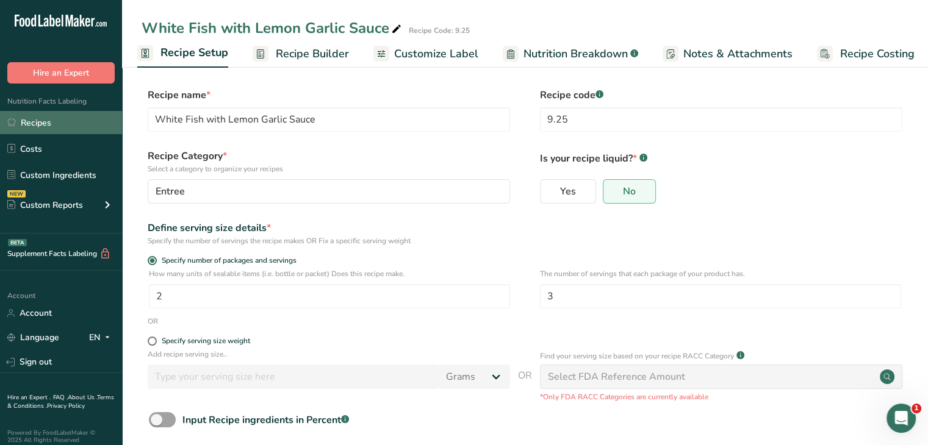
click at [56, 132] on link "Recipes" at bounding box center [61, 122] width 122 height 23
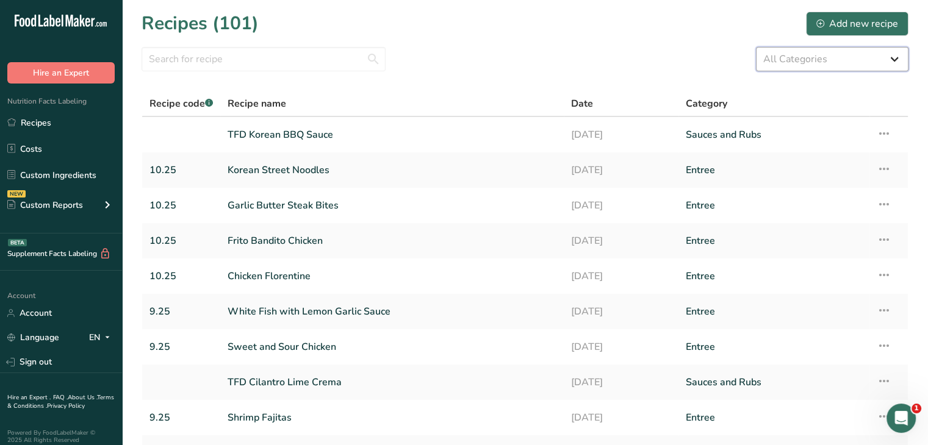
click at [791, 60] on select "All Categories Baked Goods [GEOGRAPHIC_DATA] Confectionery Cooked Meals, Salads…" at bounding box center [832, 59] width 153 height 24
click at [544, 59] on div "All Categories Baked Goods [GEOGRAPHIC_DATA] Confectionery Cooked Meals, Salads…" at bounding box center [525, 59] width 767 height 24
click at [351, 64] on input "text" at bounding box center [264, 59] width 244 height 24
type input "apple butter"
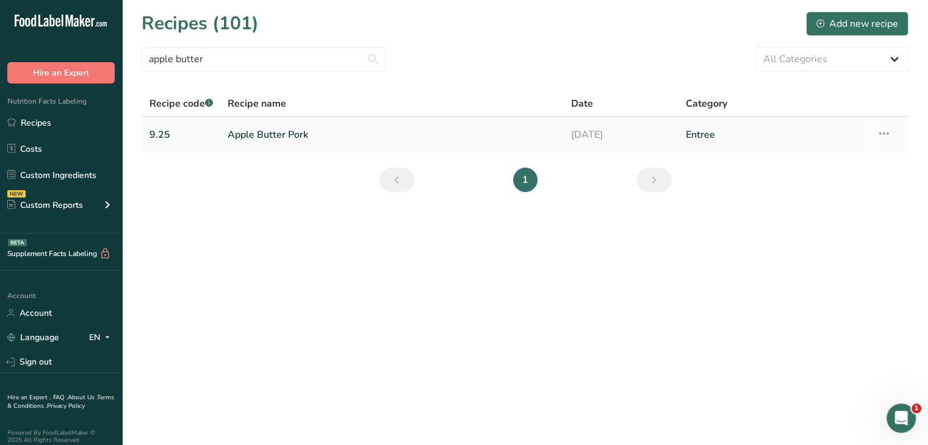
click at [279, 137] on link "Apple Butter Pork" at bounding box center [392, 135] width 329 height 26
